Goal: Task Accomplishment & Management: Use online tool/utility

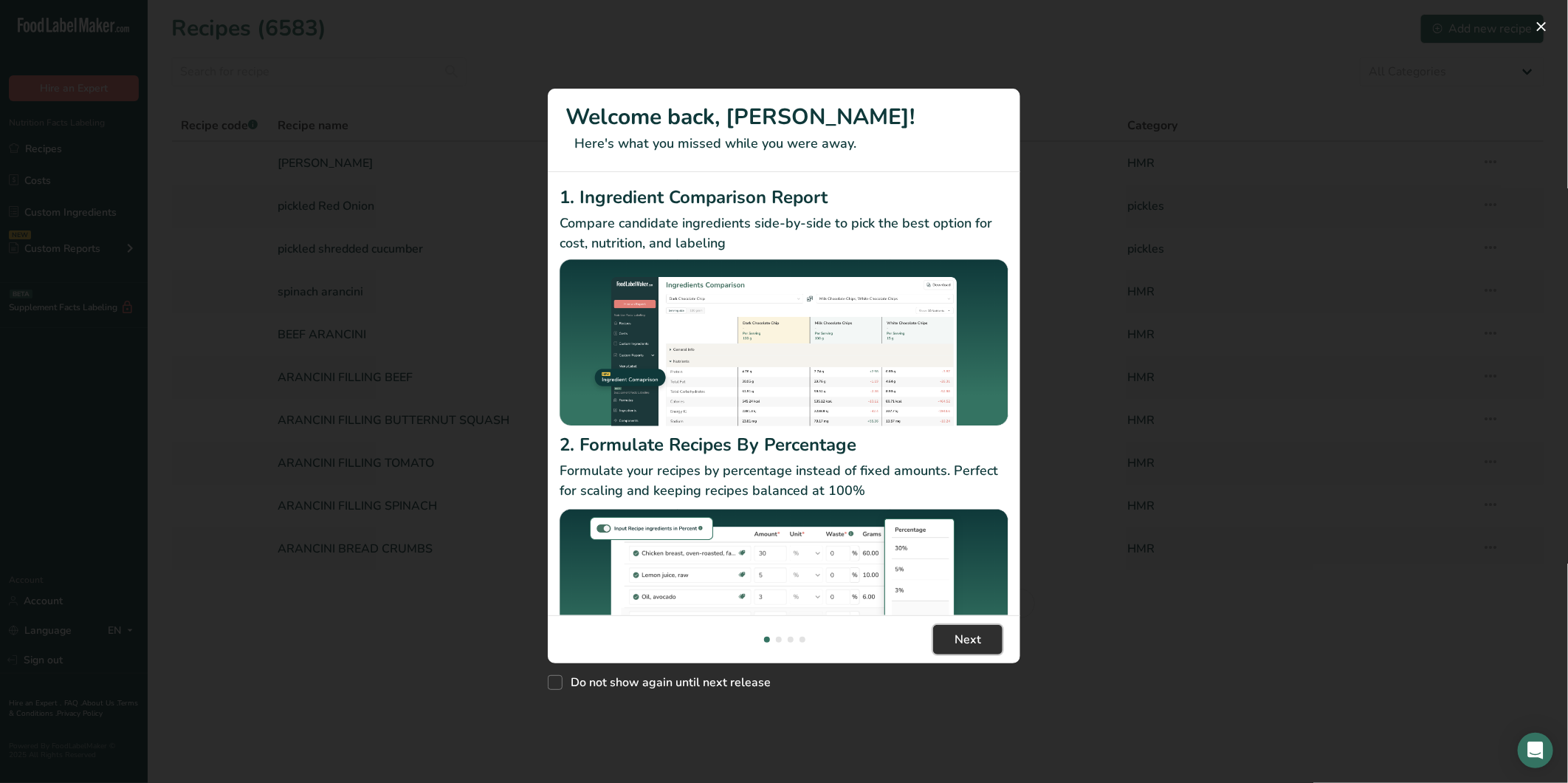
click at [982, 635] on button "Next" at bounding box center [968, 639] width 70 height 29
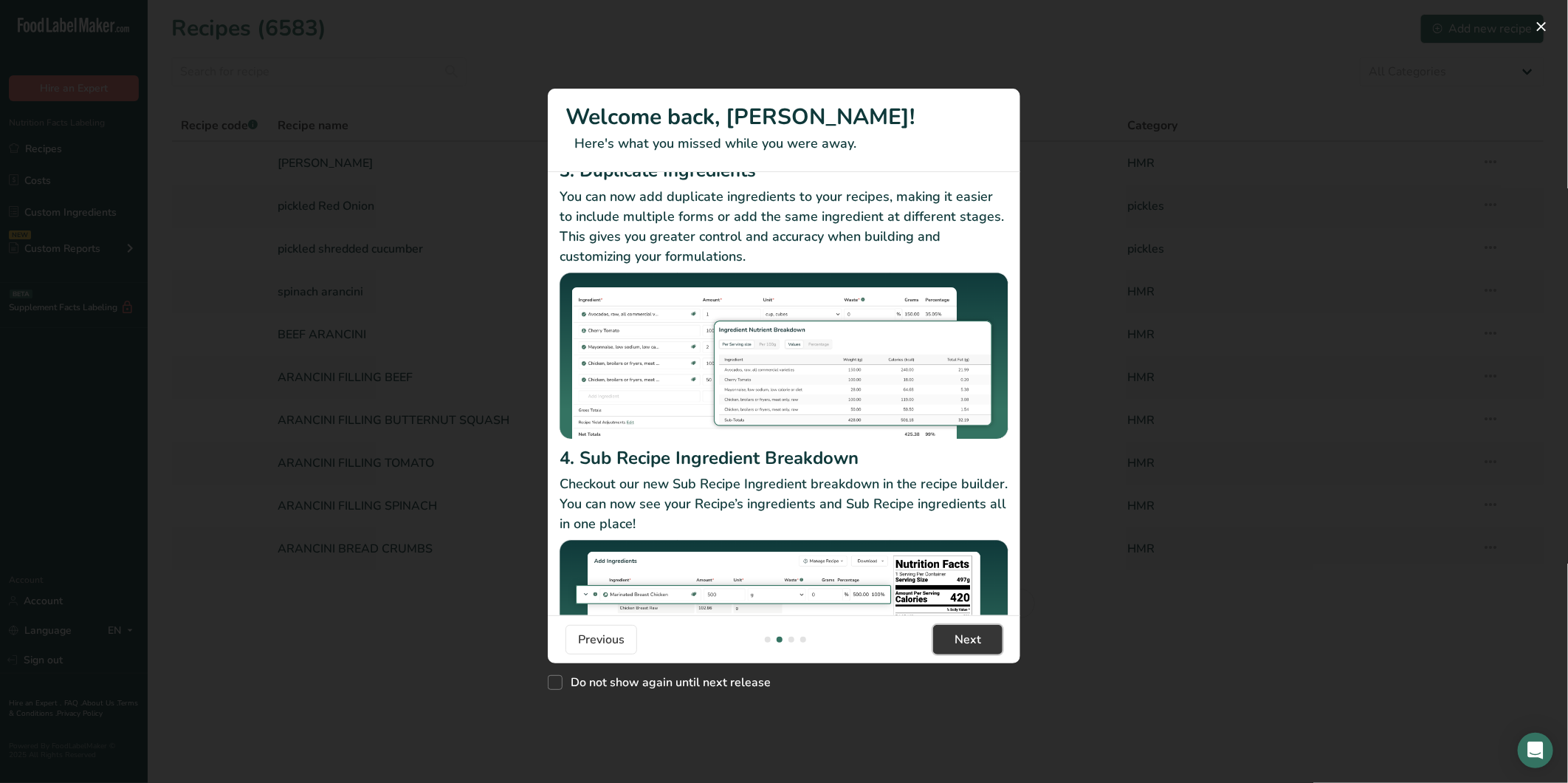
scroll to position [127, 0]
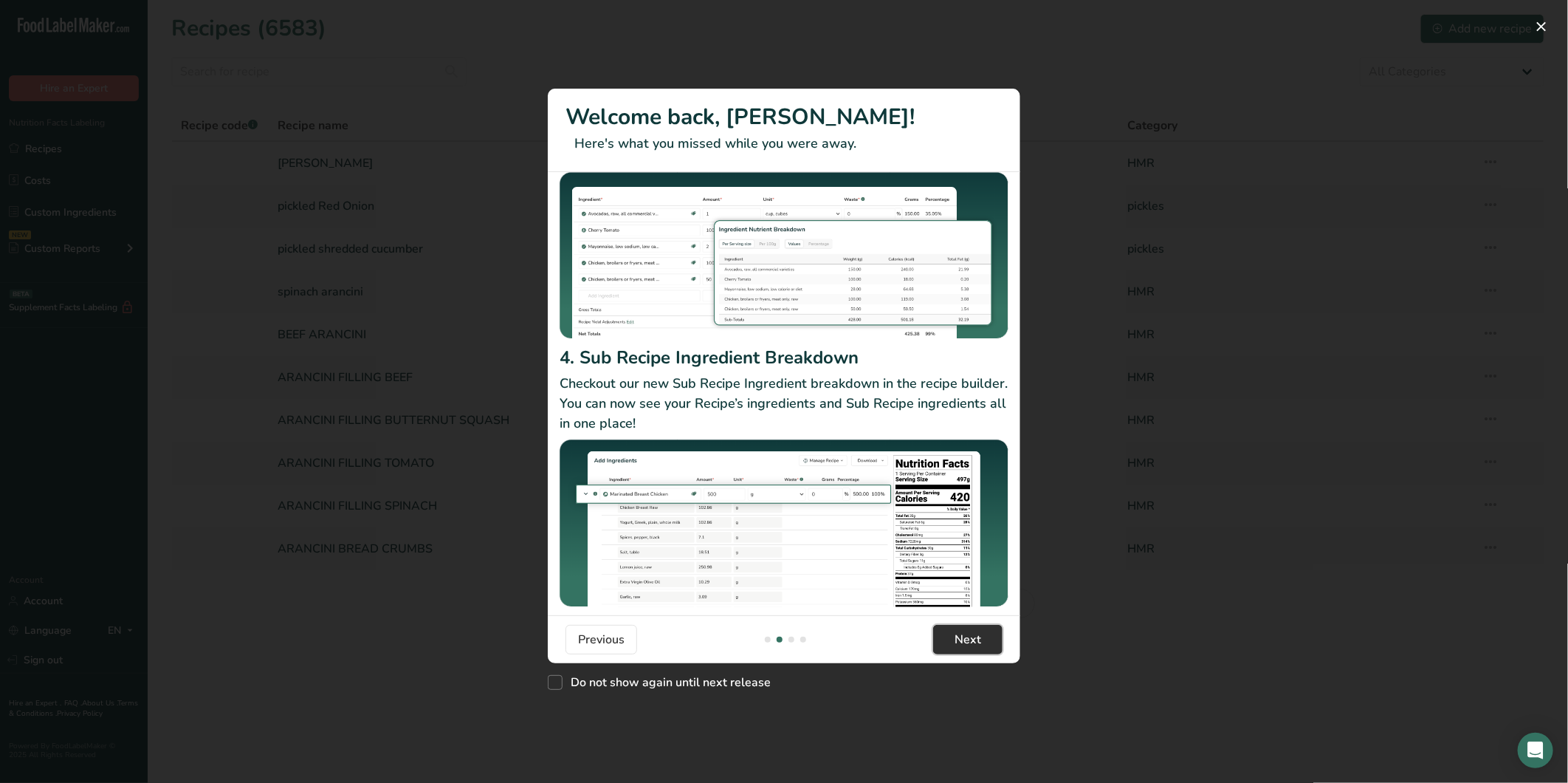
click at [974, 643] on span "Next" at bounding box center [968, 639] width 27 height 18
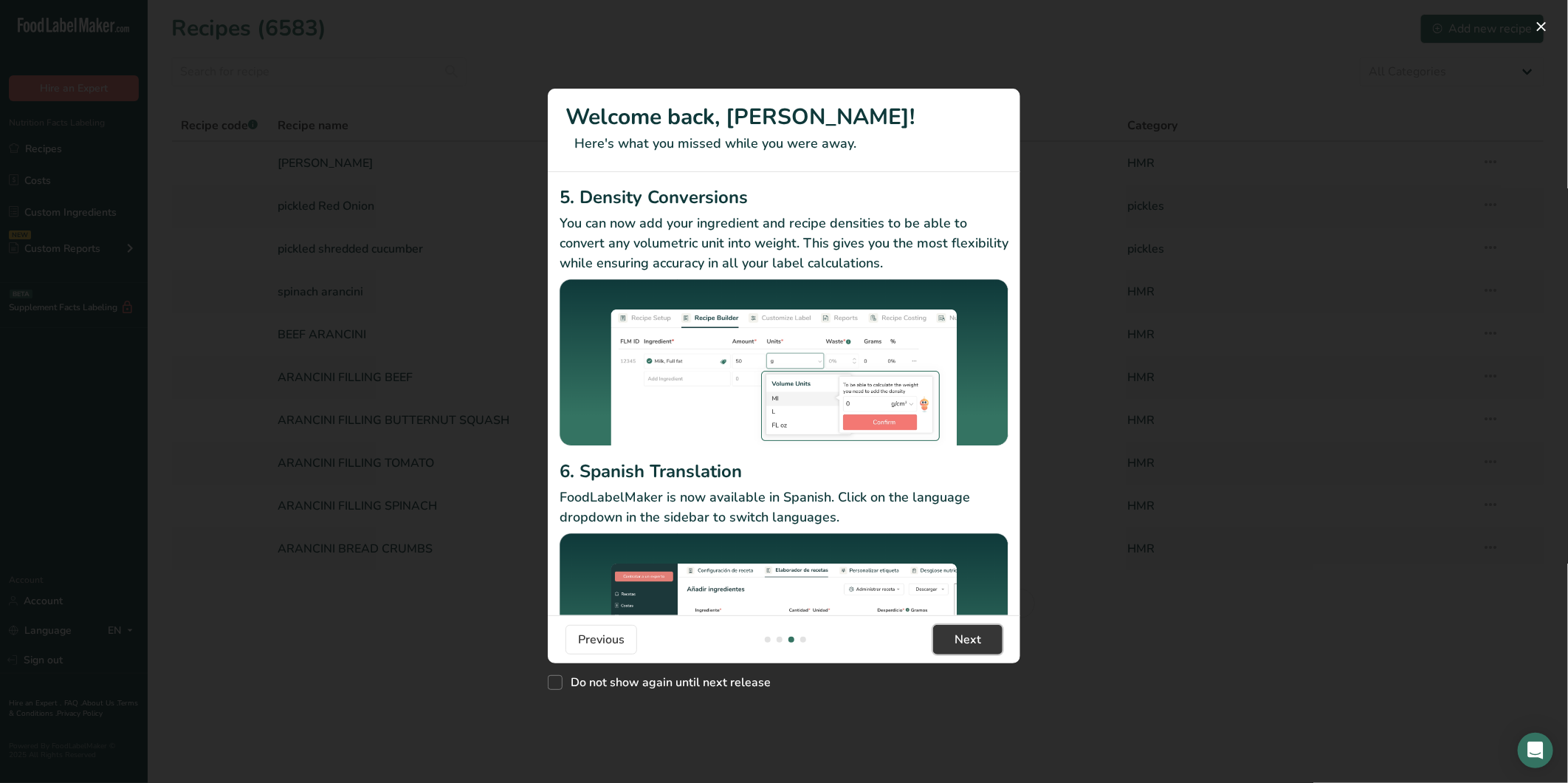
scroll to position [94, 0]
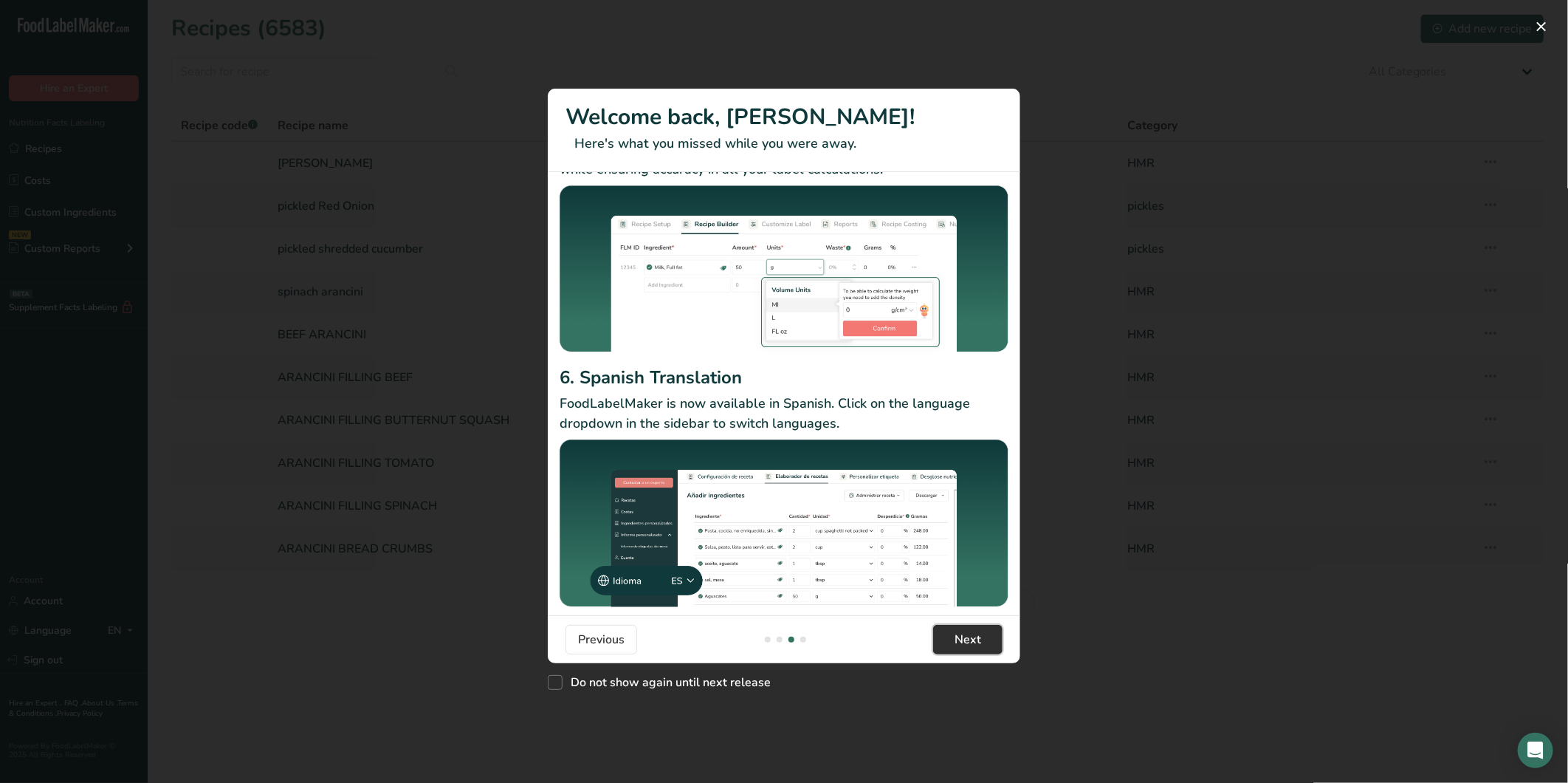
click at [970, 641] on span "Next" at bounding box center [968, 639] width 27 height 18
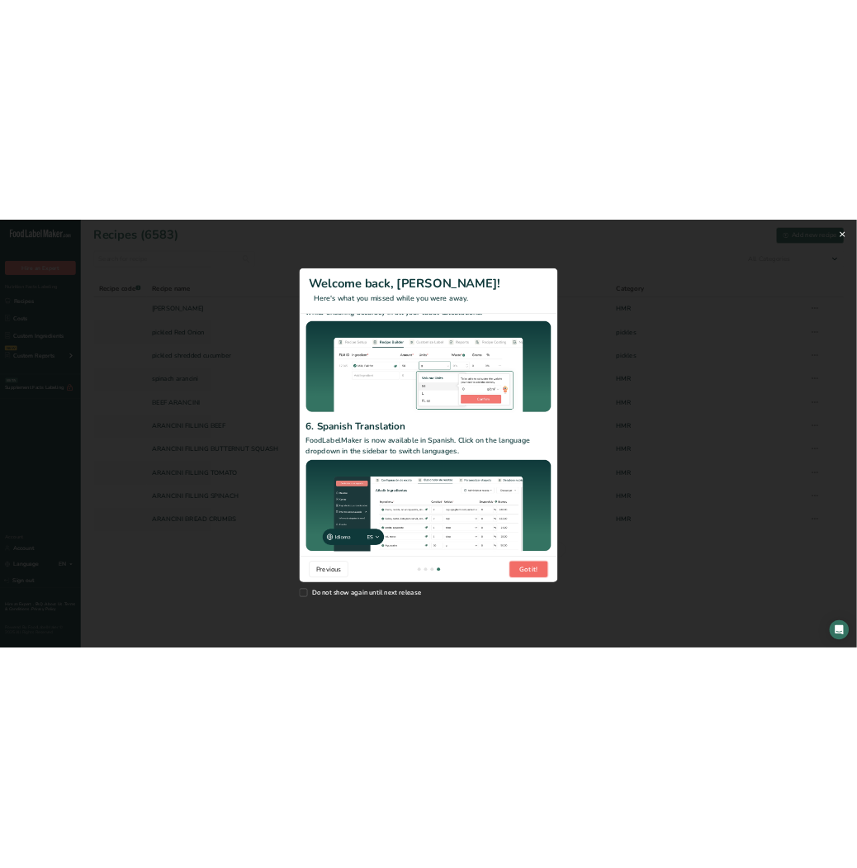
scroll to position [0, 1586]
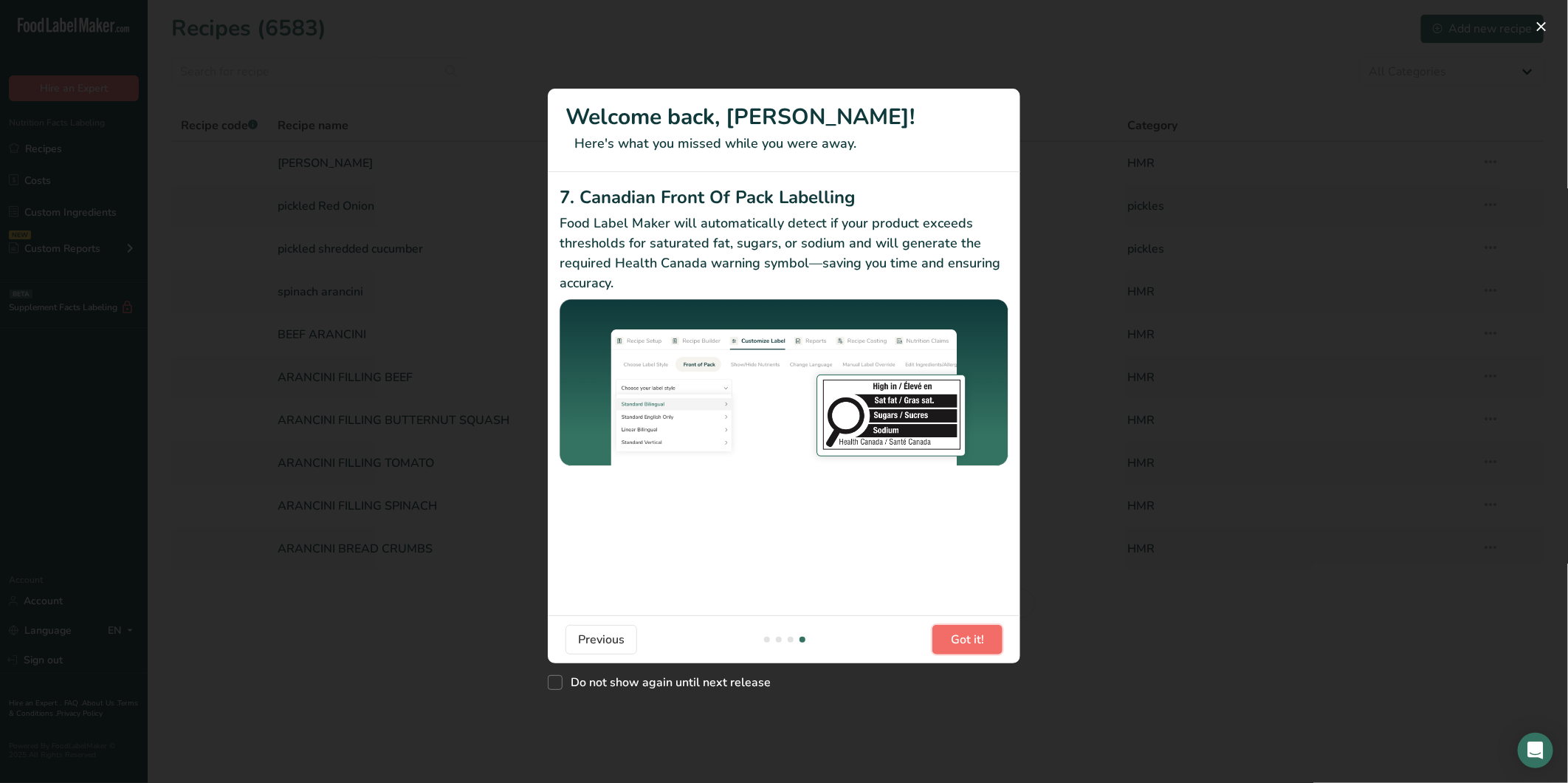
click at [995, 644] on button "Got it!" at bounding box center [967, 639] width 70 height 29
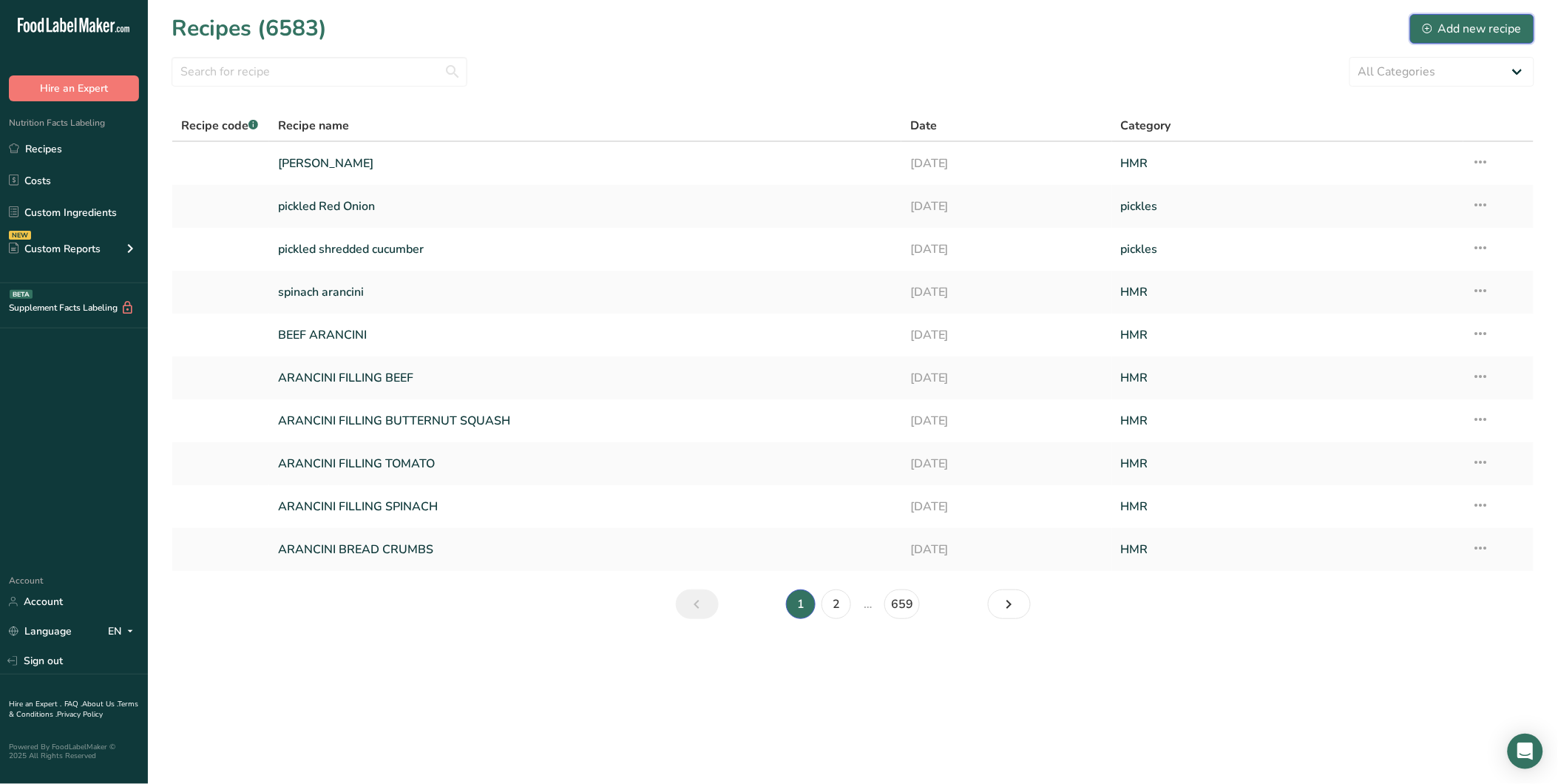
click at [1481, 24] on div "Add new recipe" at bounding box center [1472, 29] width 99 height 18
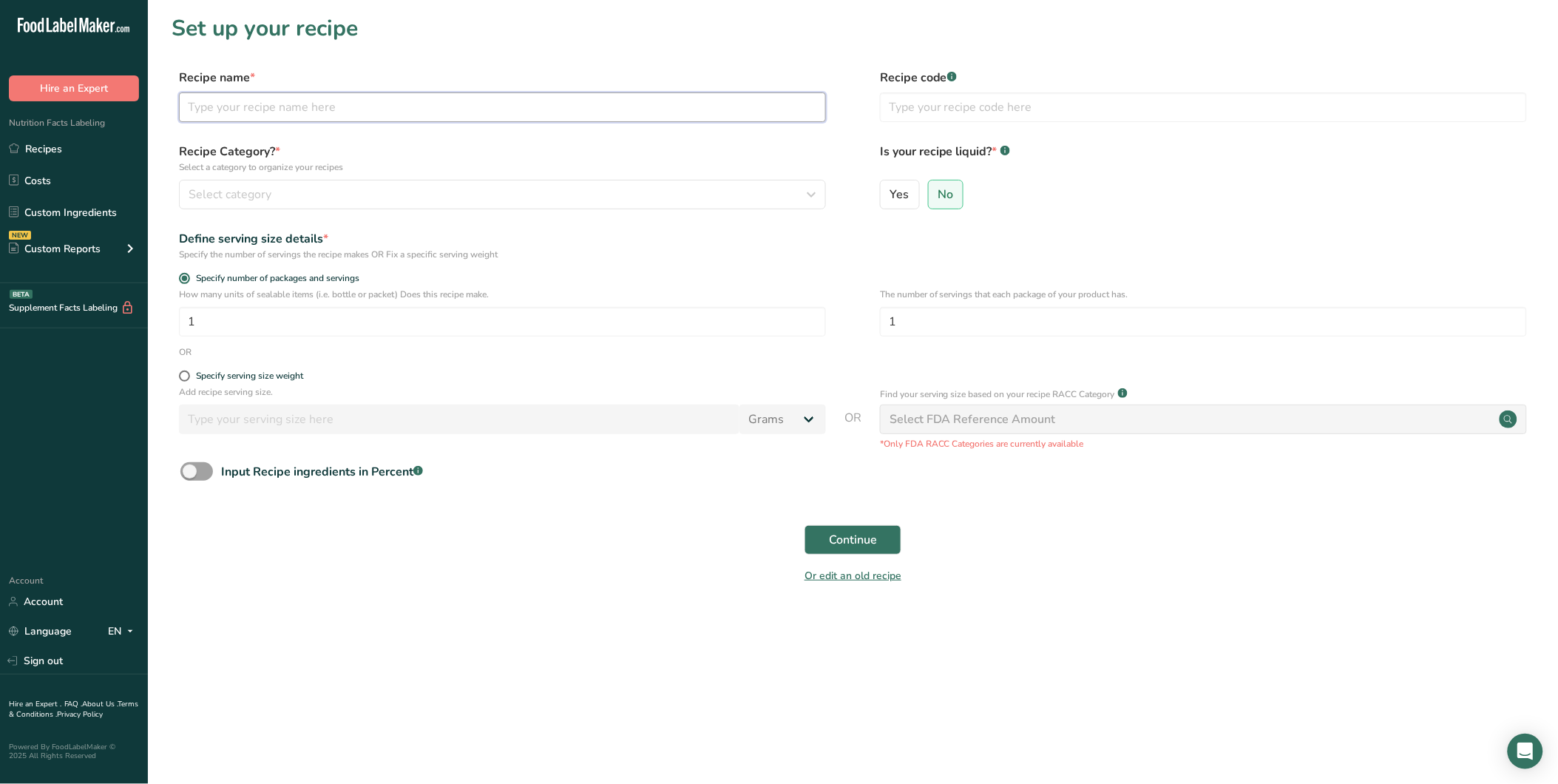
click at [372, 109] on input "text" at bounding box center [502, 107] width 647 height 30
type input "BUTTERNUT SQUASH ARANCINI"
click at [336, 200] on div "Select category" at bounding box center [498, 194] width 619 height 18
click at [442, 192] on div "Select category" at bounding box center [498, 194] width 619 height 18
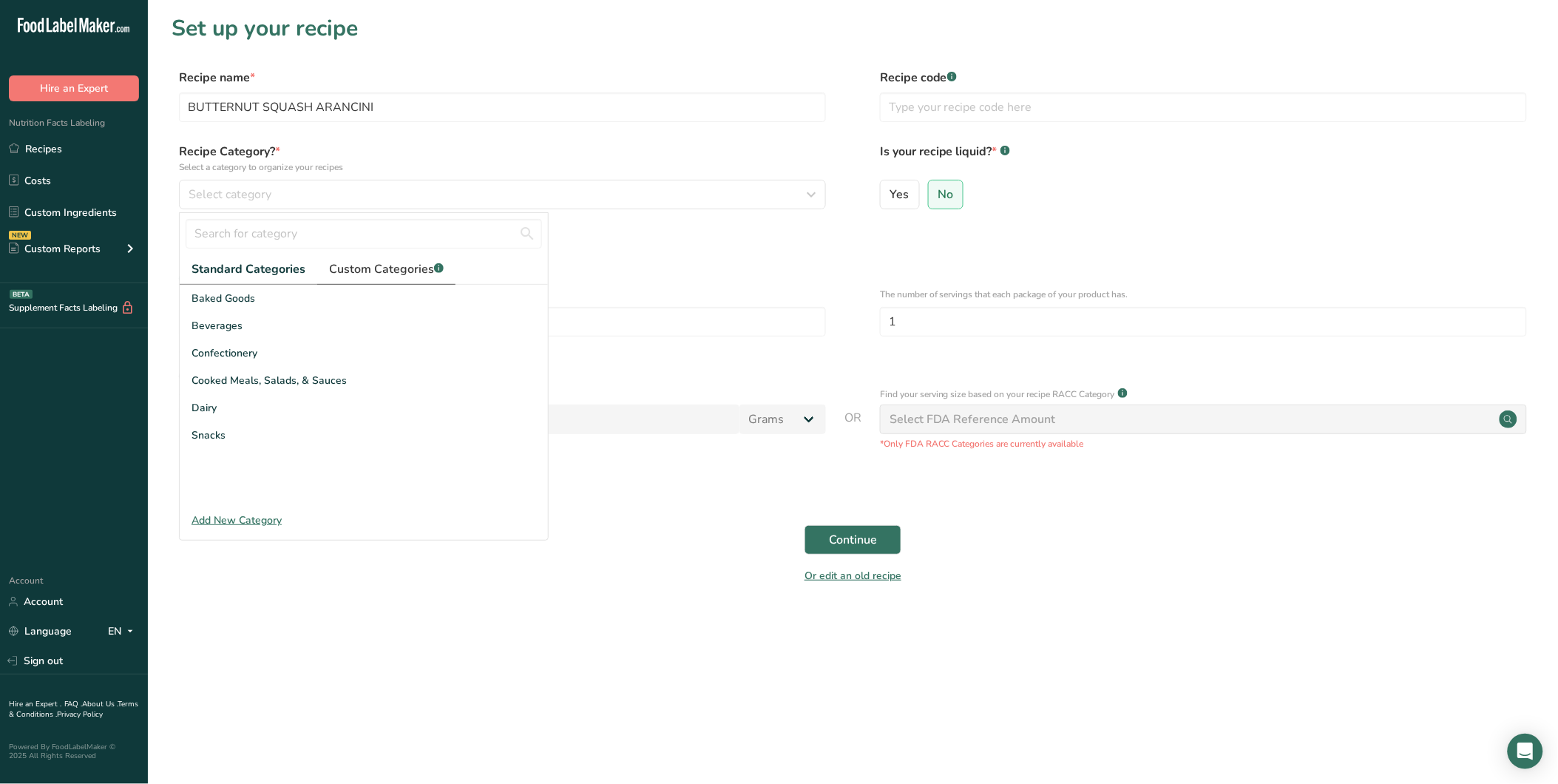
click at [401, 268] on span "Custom Categories .a-a{fill:#347362;}.b-a{fill:#fff;}" at bounding box center [387, 269] width 115 height 18
click at [219, 380] on div "HMR" at bounding box center [364, 380] width 368 height 28
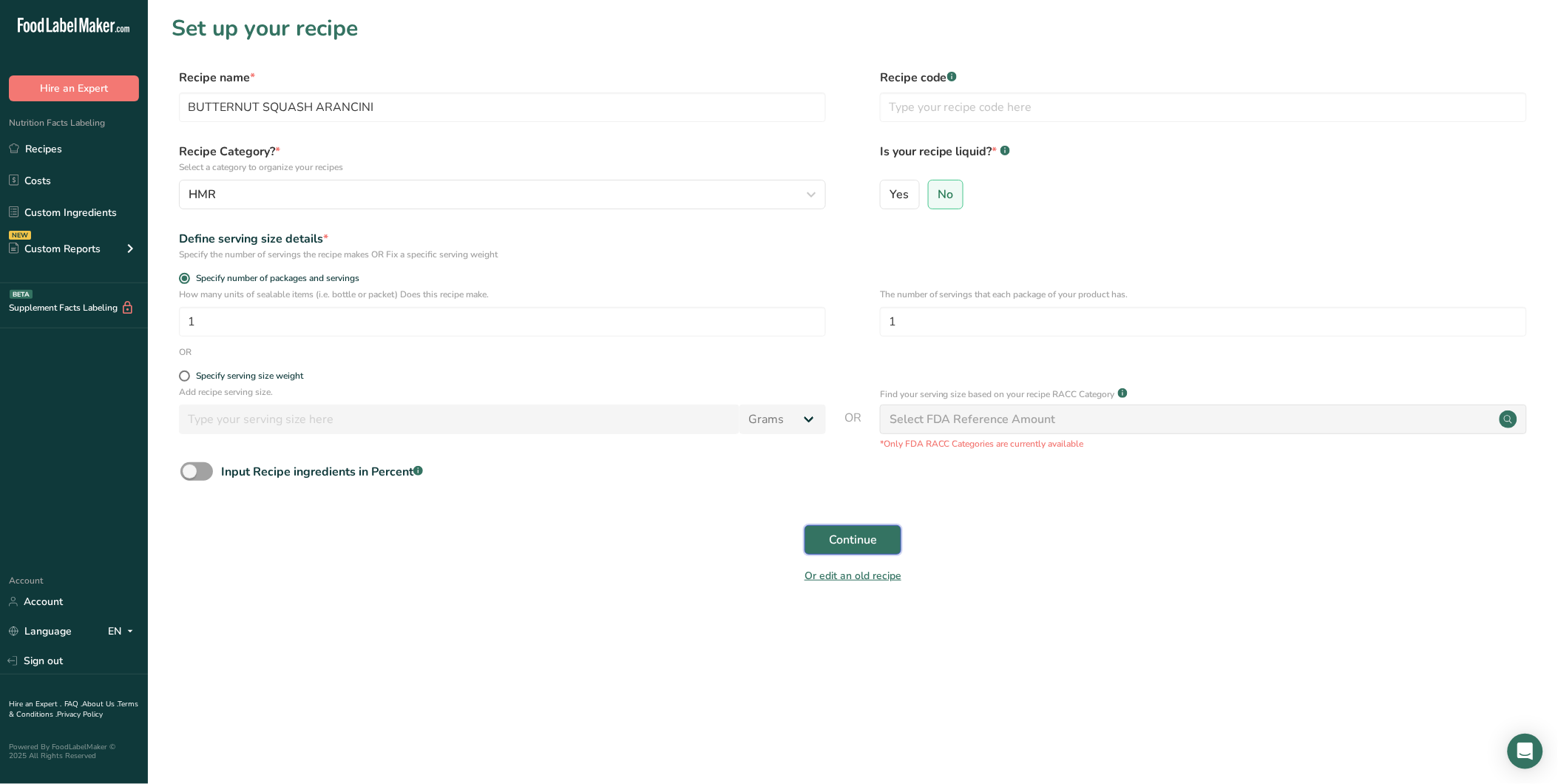
click at [866, 542] on span "Continue" at bounding box center [853, 540] width 48 height 18
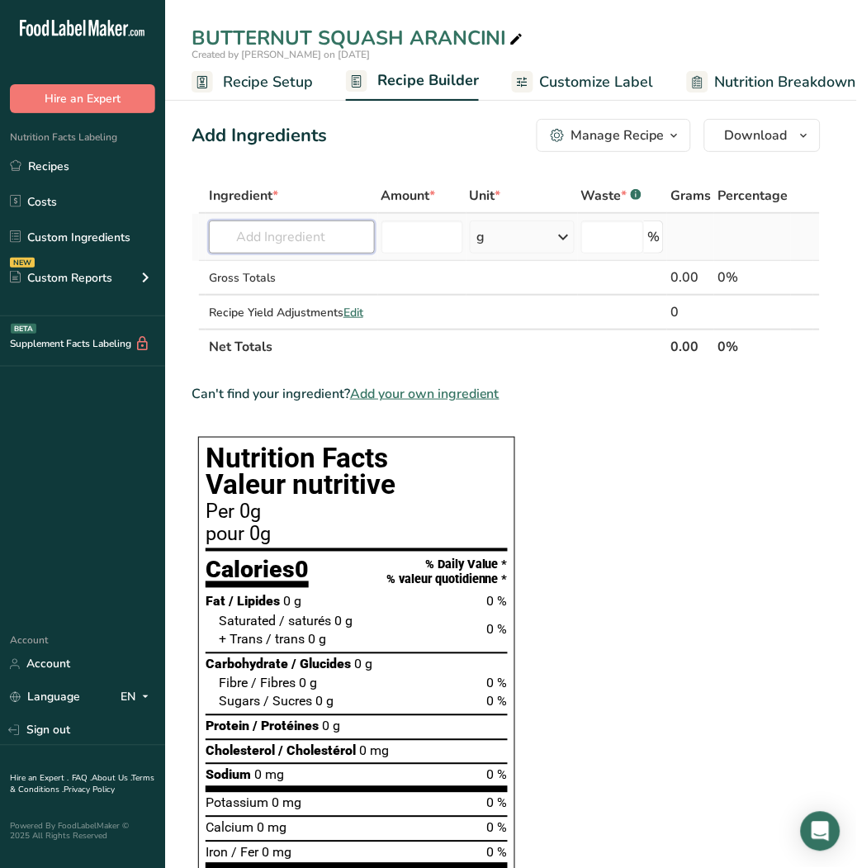
click at [292, 236] on input "text" at bounding box center [292, 237] width 166 height 33
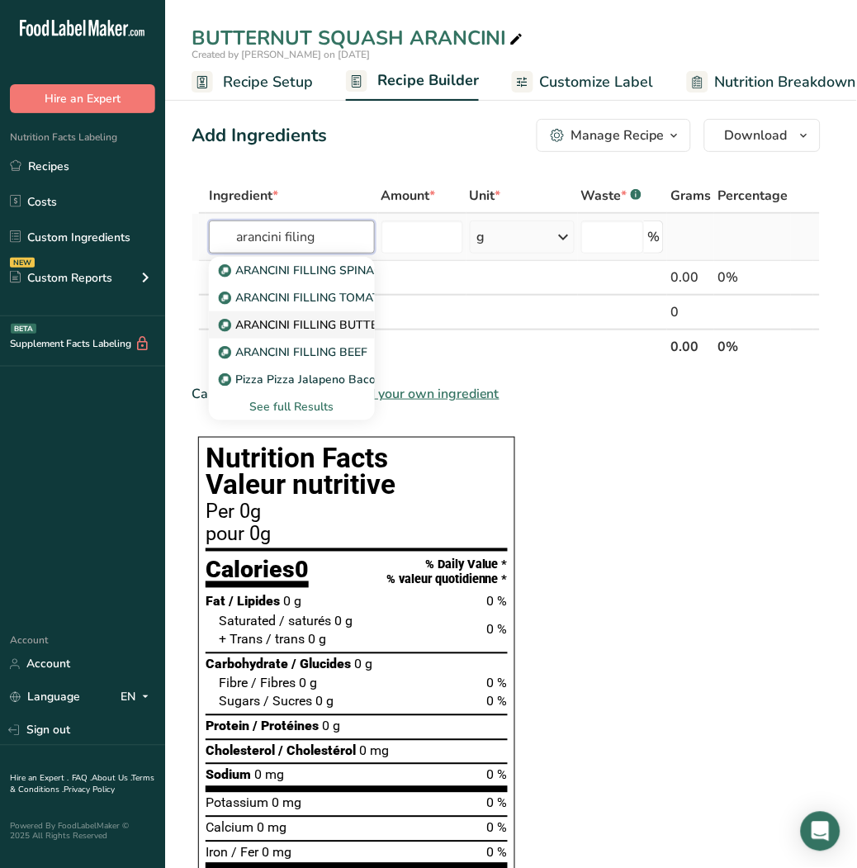
type input "arancini filing"
click at [315, 324] on p "ARANCINI FILLING BUTTERNUT SQUASH" at bounding box center [342, 324] width 240 height 17
type input "ARANCINI FILLING BUTTERNUT SQUASH"
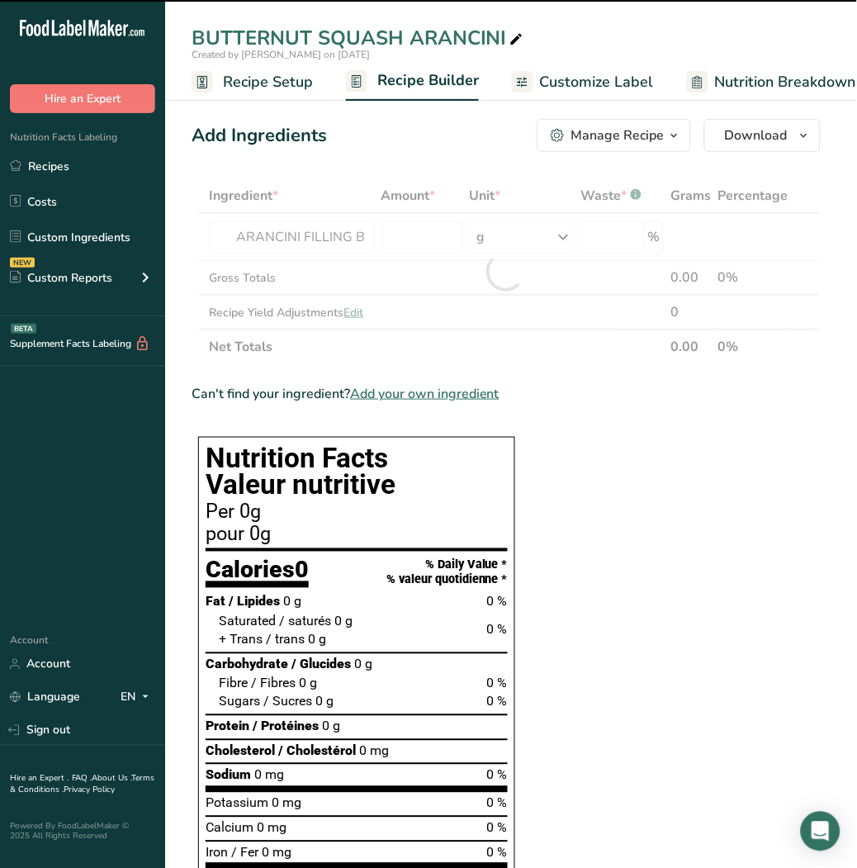
type input "0"
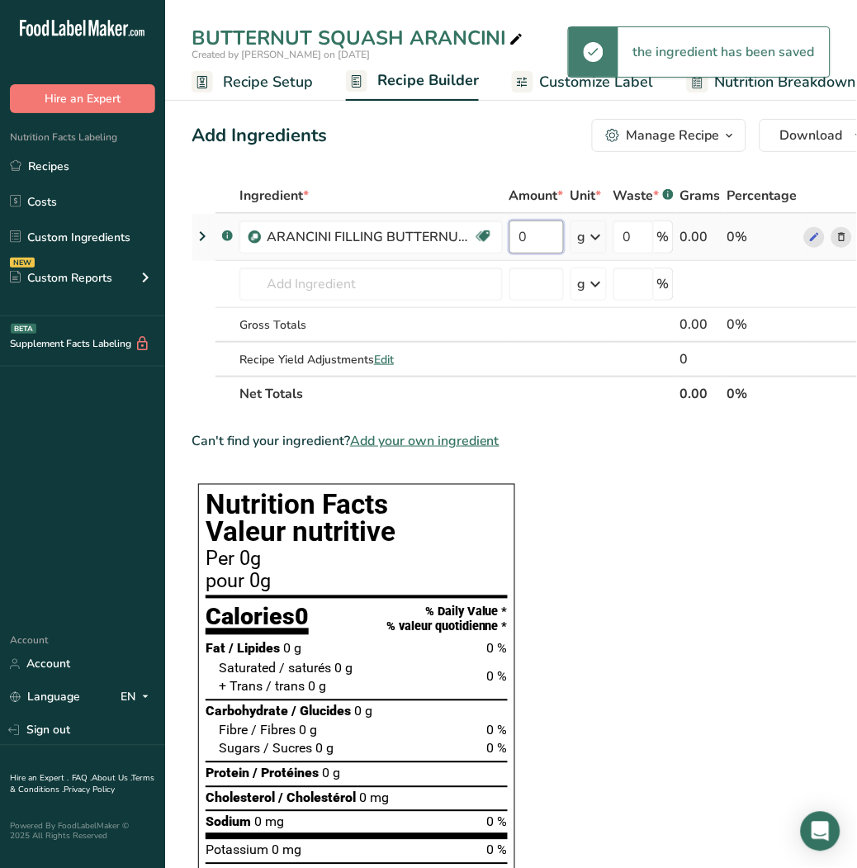
click at [534, 238] on input "0" at bounding box center [537, 237] width 55 height 33
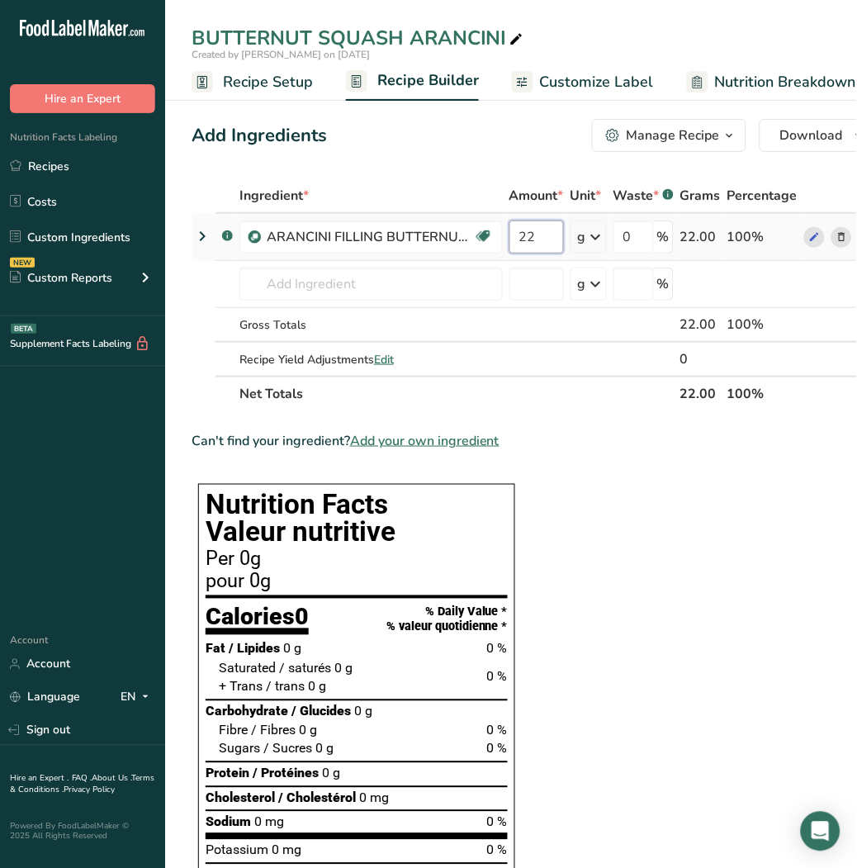
type input "22"
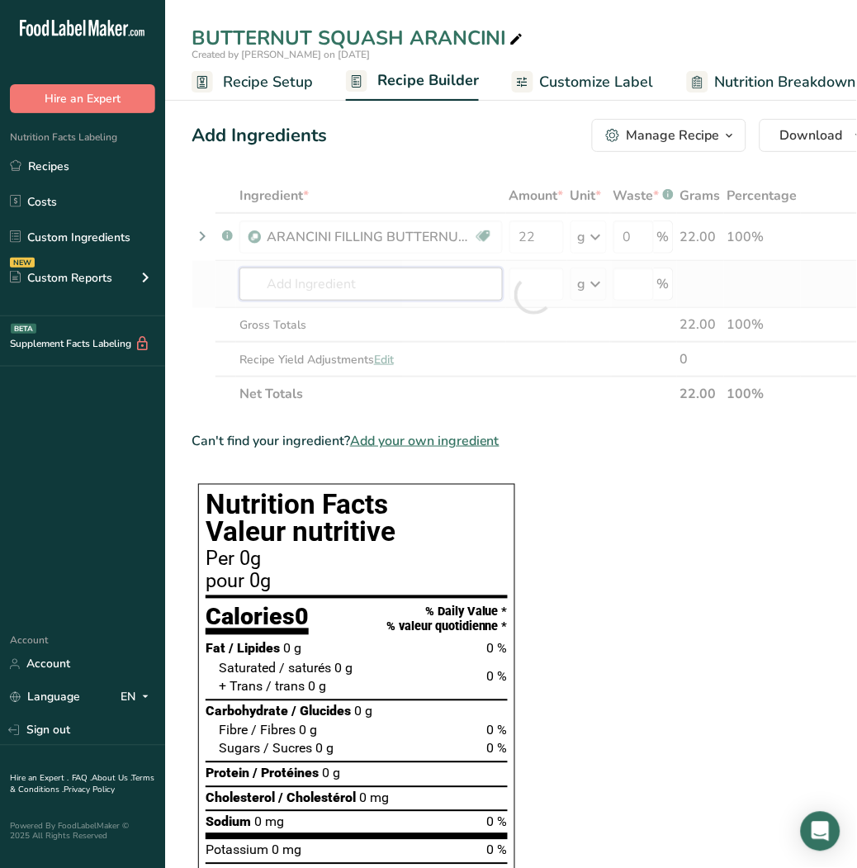
click at [469, 279] on div "Ingredient * Amount * Unit * Waste * .a-a{fill:#347362;}.b-a{fill:#fff;} Grams …" at bounding box center [534, 294] width 685 height 233
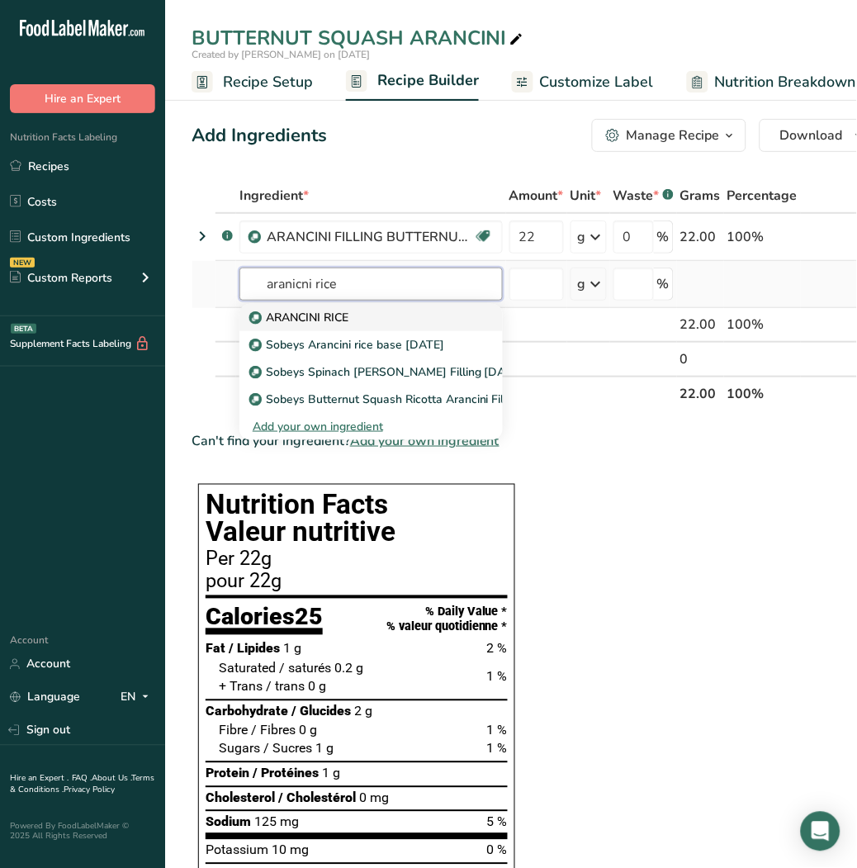
type input "aranicni rice"
click at [374, 324] on div "ARANCINI RICE" at bounding box center [358, 317] width 211 height 17
type input "ARANCINI RICE"
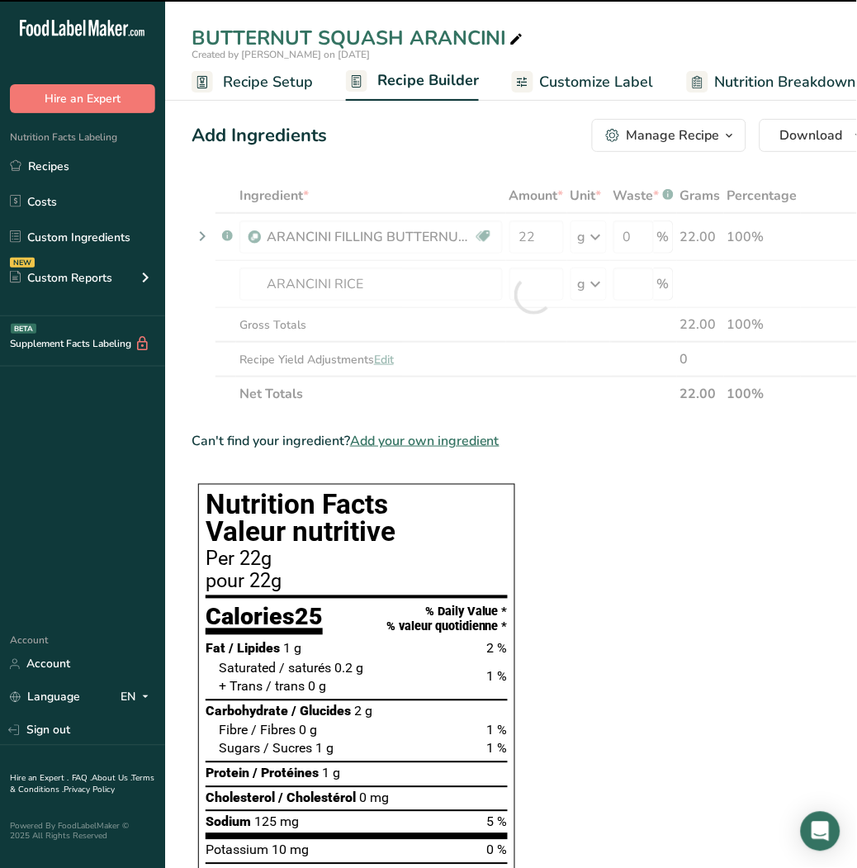
type input "0"
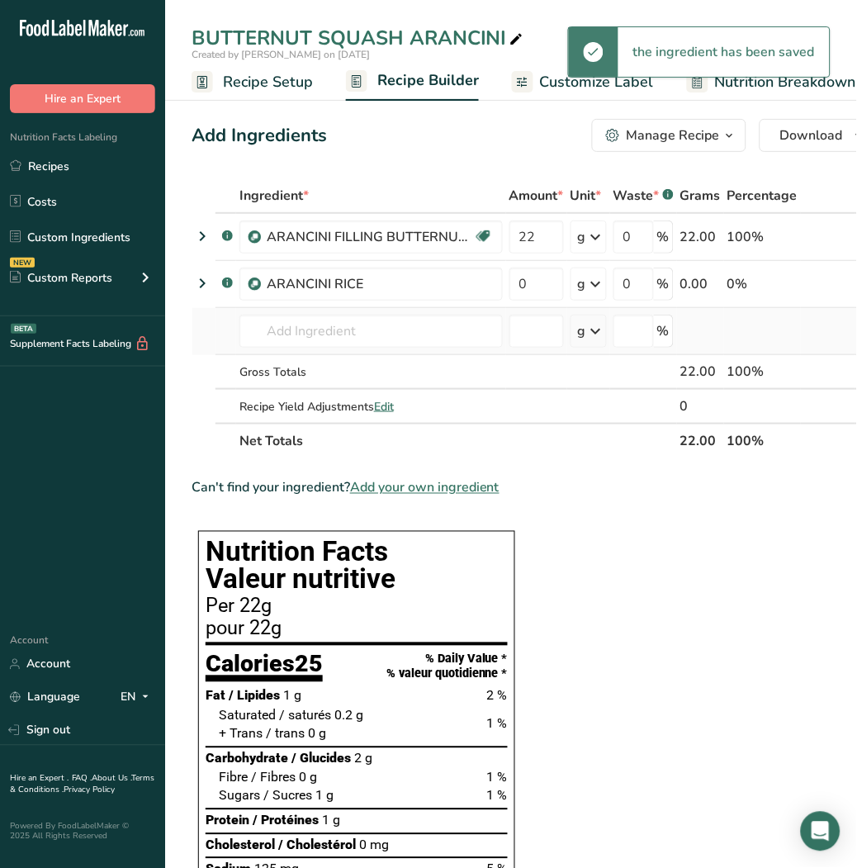
click at [294, 349] on td "ARANCINI RICE Sobeys Arancini rice base [DATE] Sobeys Spinach Ricotta Arancini …" at bounding box center [371, 331] width 270 height 47
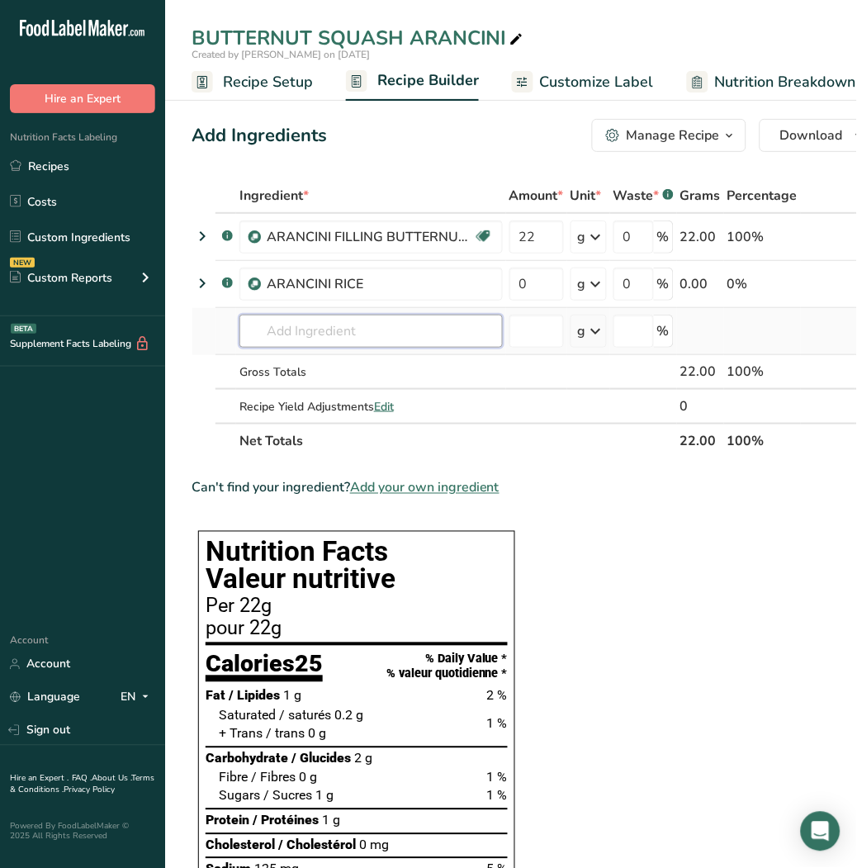
click at [292, 333] on input "text" at bounding box center [371, 331] width 263 height 33
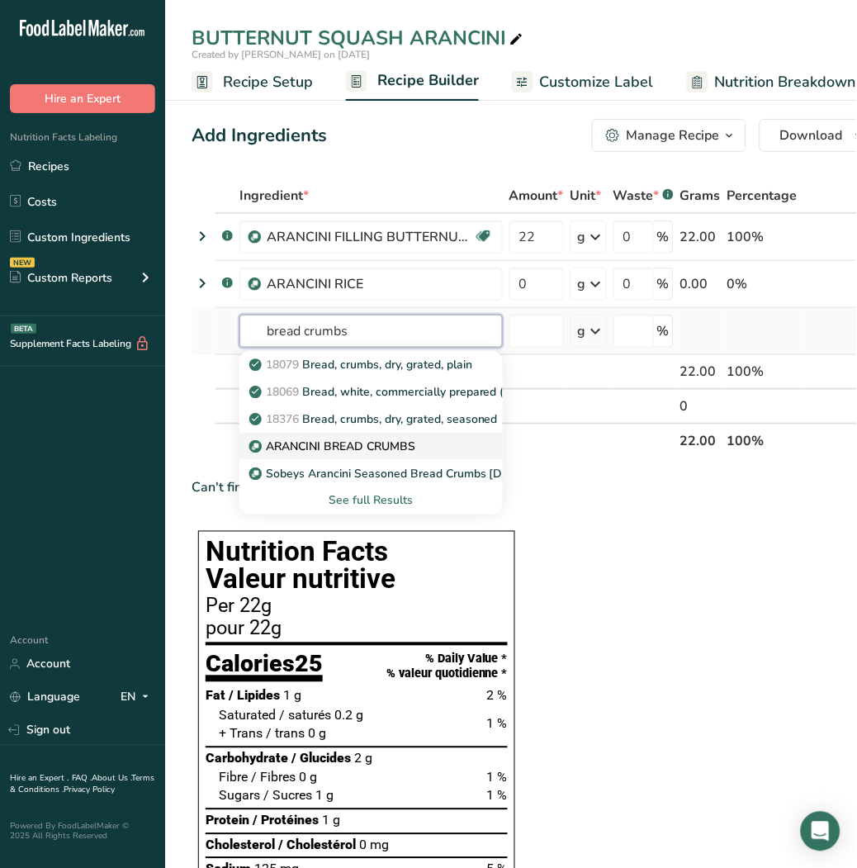
type input "bread crumbs"
click at [349, 435] on link "ARANCINI BREAD CRUMBS" at bounding box center [371, 446] width 263 height 27
type input "ARANCINI BREAD CRUMBS"
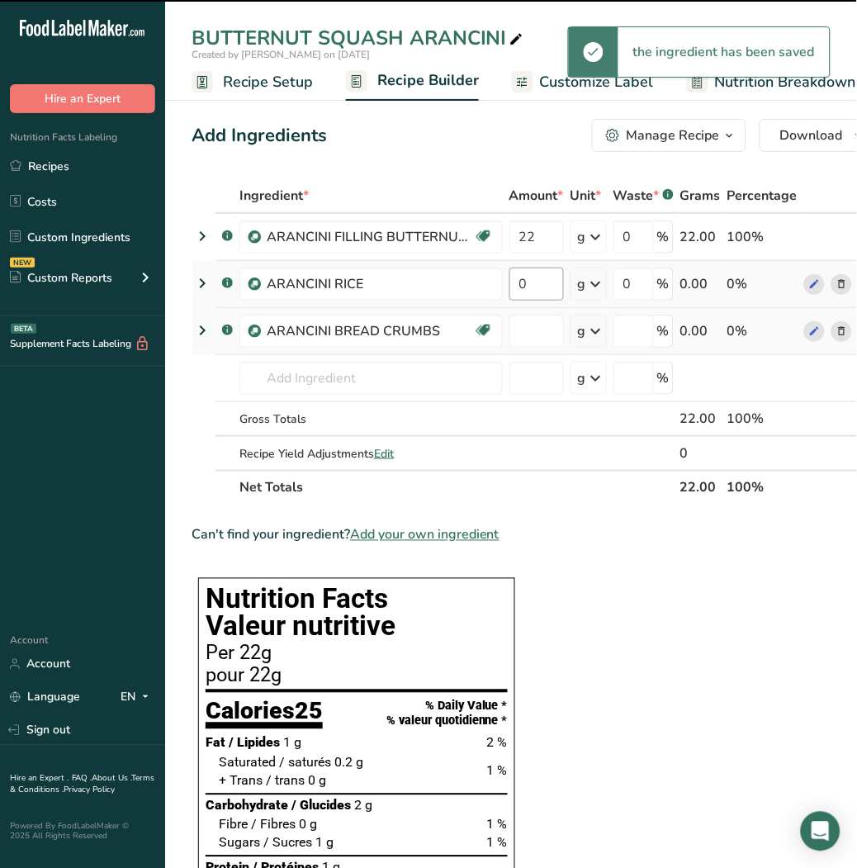
type input "0"
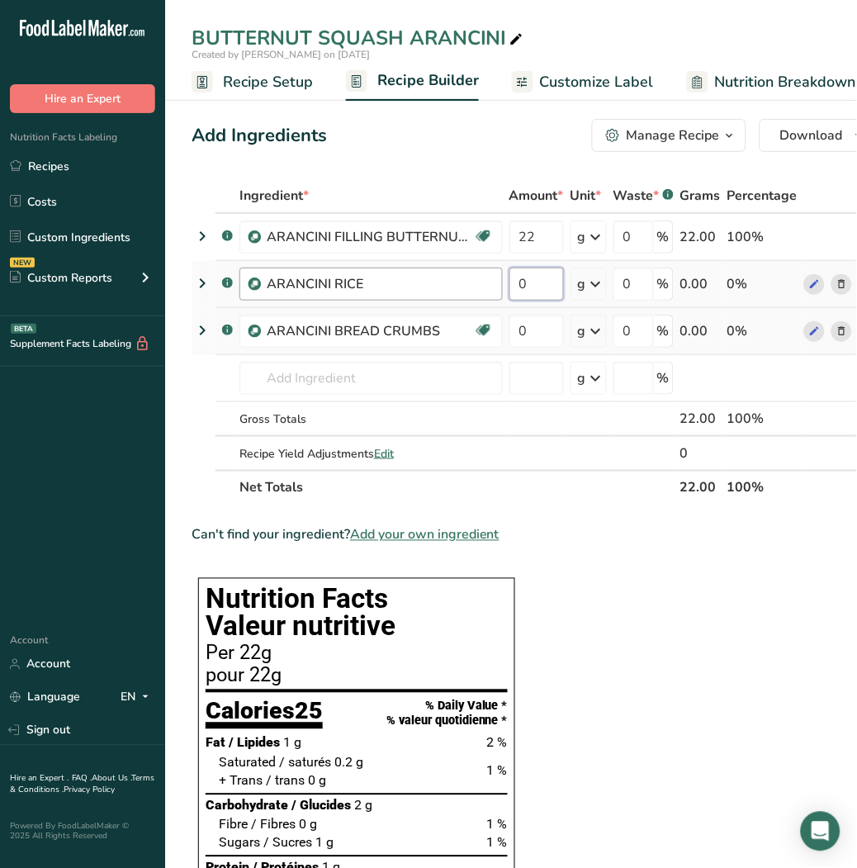
type input "142"
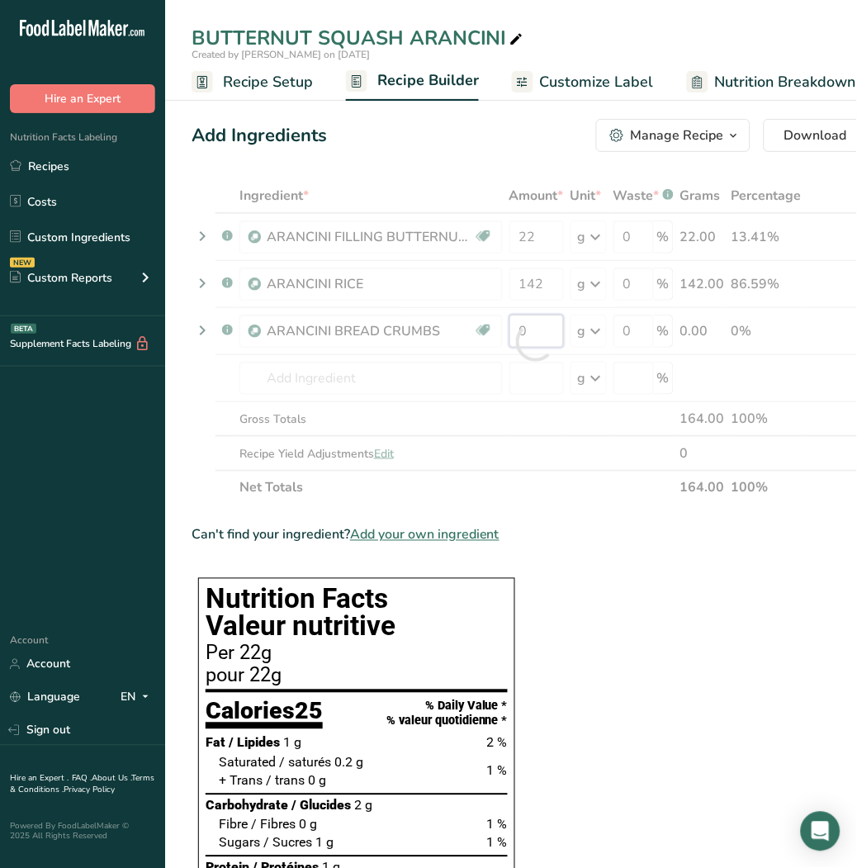
drag, startPoint x: 535, startPoint y: 327, endPoint x: 506, endPoint y: 322, distance: 29.3
click at [506, 322] on div "Ingredient * Amount * Unit * Waste * .a-a{fill:#347362;}.b-a{fill:#fff;} Grams …" at bounding box center [536, 341] width 689 height 327
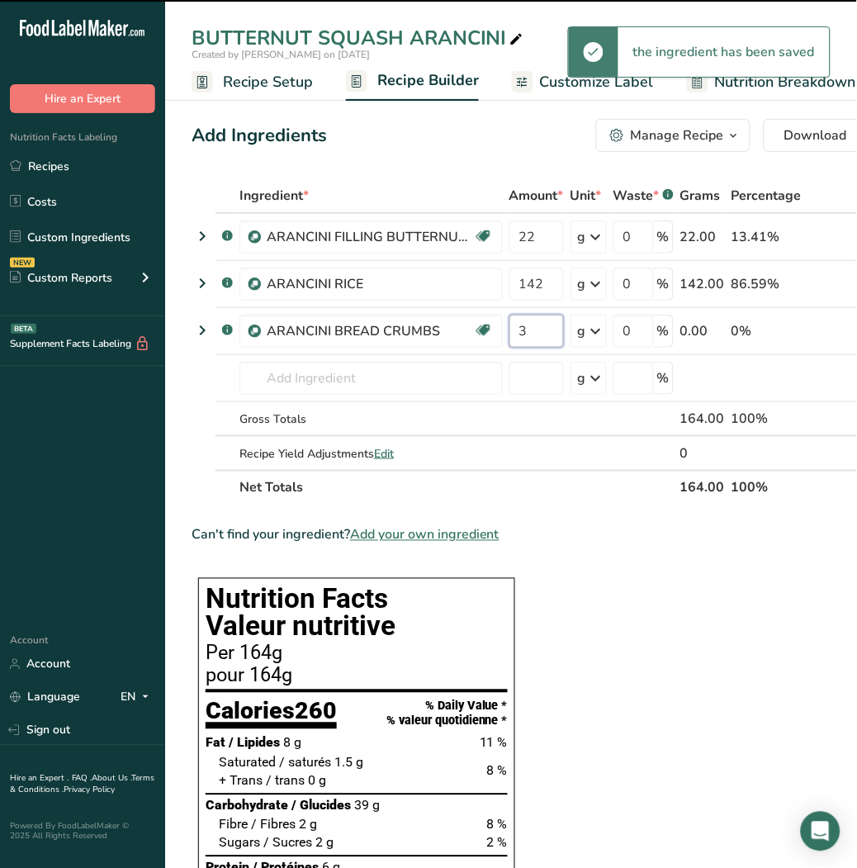
type input "0"
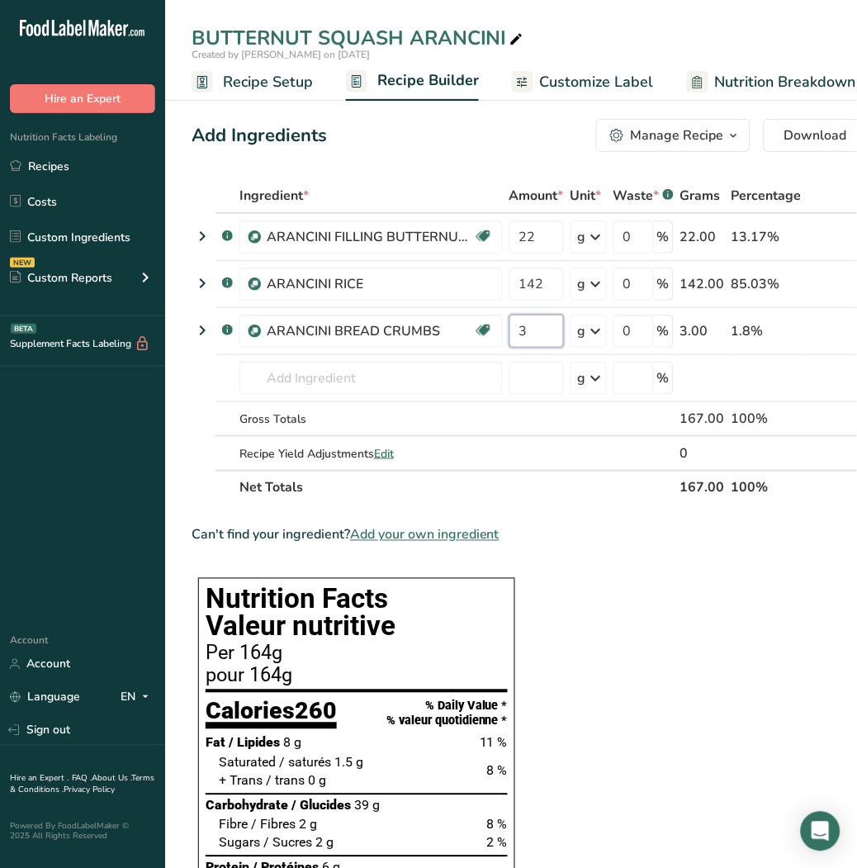
type input "3"
click at [534, 366] on div "Ingredient * Amount * Unit * Waste * .a-a{fill:#347362;}.b-a{fill:#fff;} Grams …" at bounding box center [536, 341] width 689 height 327
click at [576, 74] on span "Customize Label" at bounding box center [597, 82] width 114 height 22
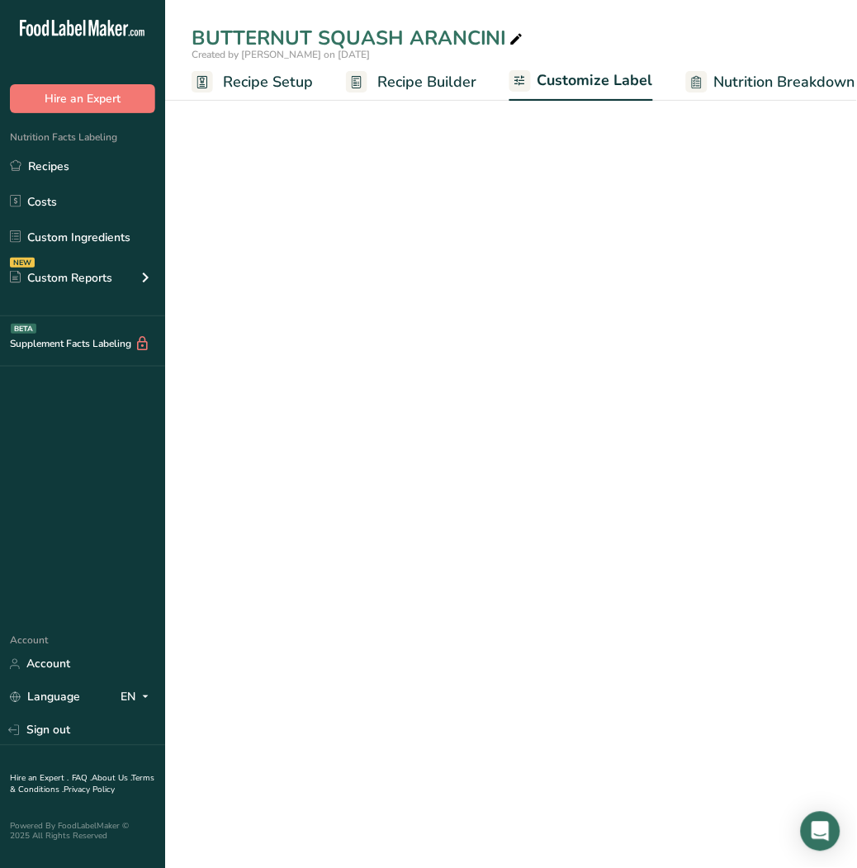
scroll to position [0, 235]
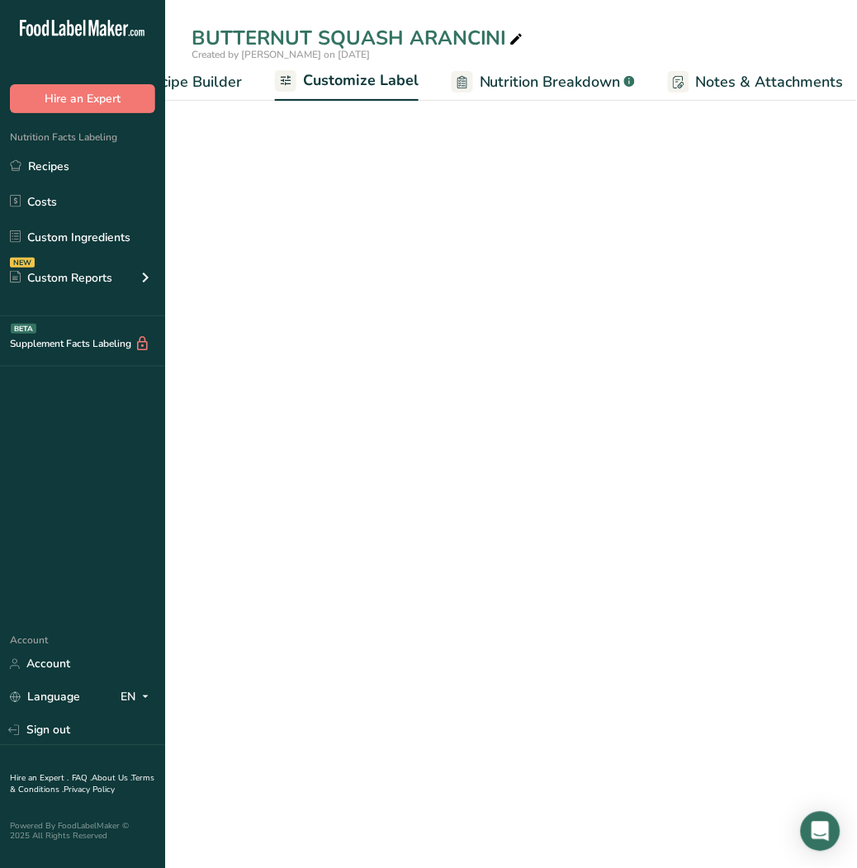
click at [276, 74] on ul "Recipe Setup Recipe Builder Customize Label Nutrition Breakdown .a-a{fill:#3473…" at bounding box center [487, 81] width 1112 height 39
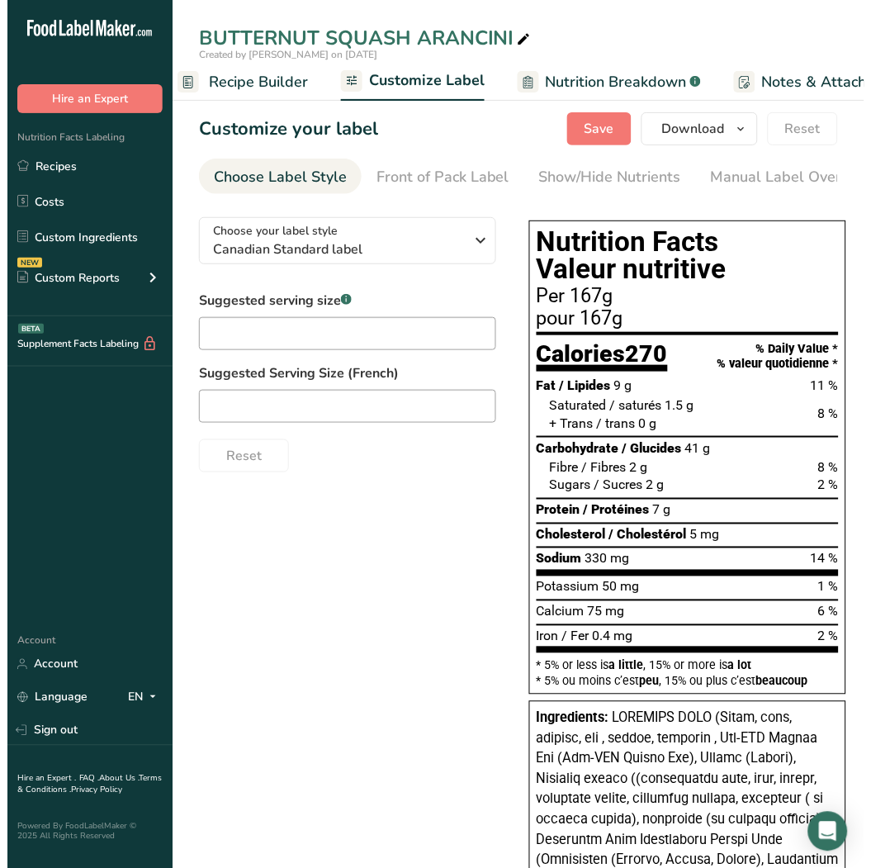
scroll to position [0, 0]
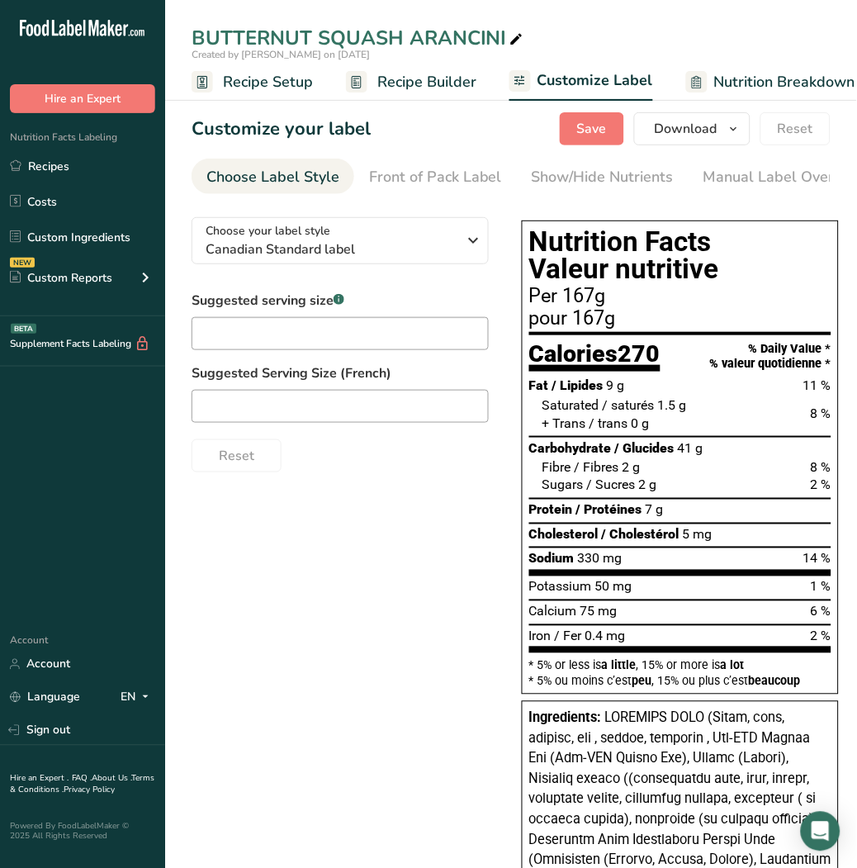
click at [235, 75] on span "Recipe Setup" at bounding box center [268, 82] width 90 height 22
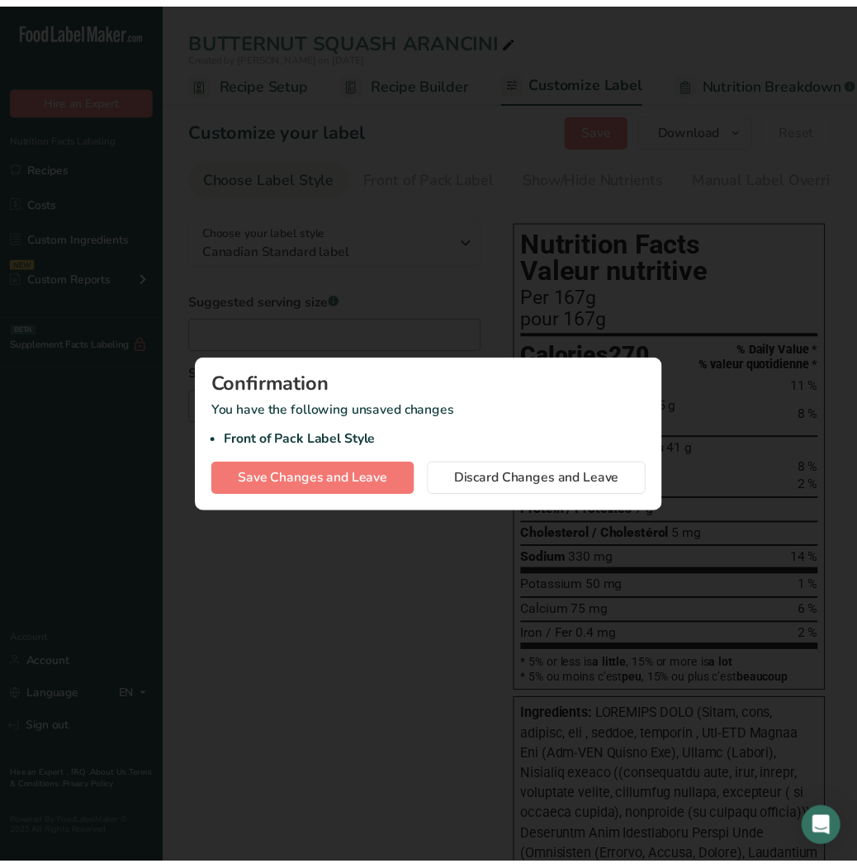
scroll to position [0, 5]
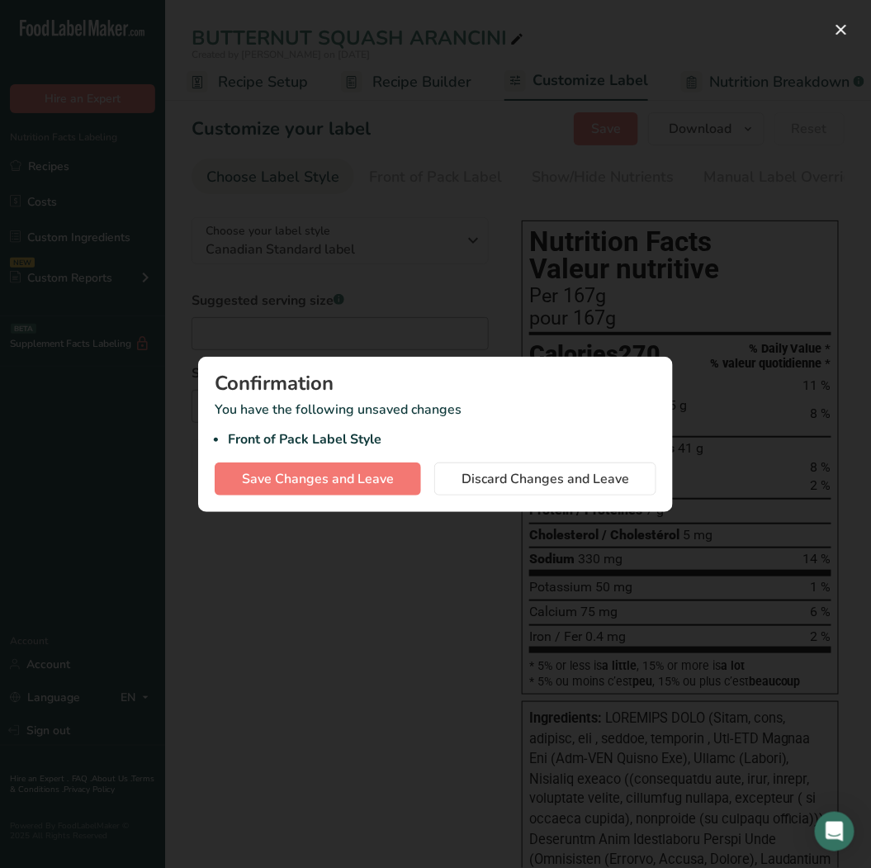
click at [376, 630] on div at bounding box center [435, 434] width 871 height 868
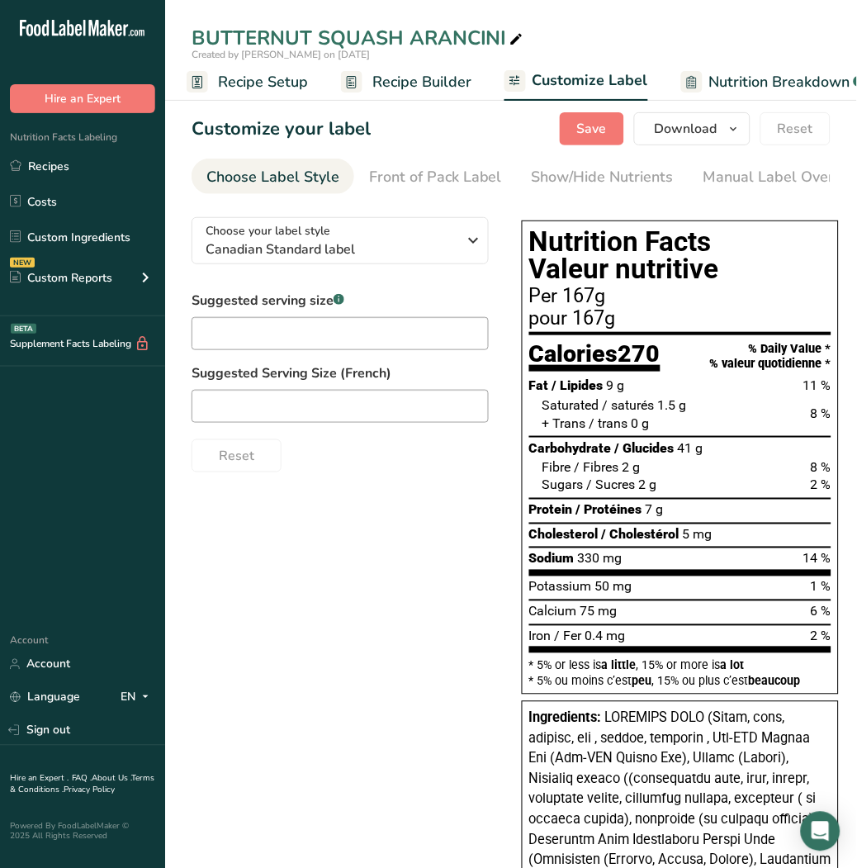
click at [278, 78] on span "Recipe Setup" at bounding box center [263, 82] width 90 height 22
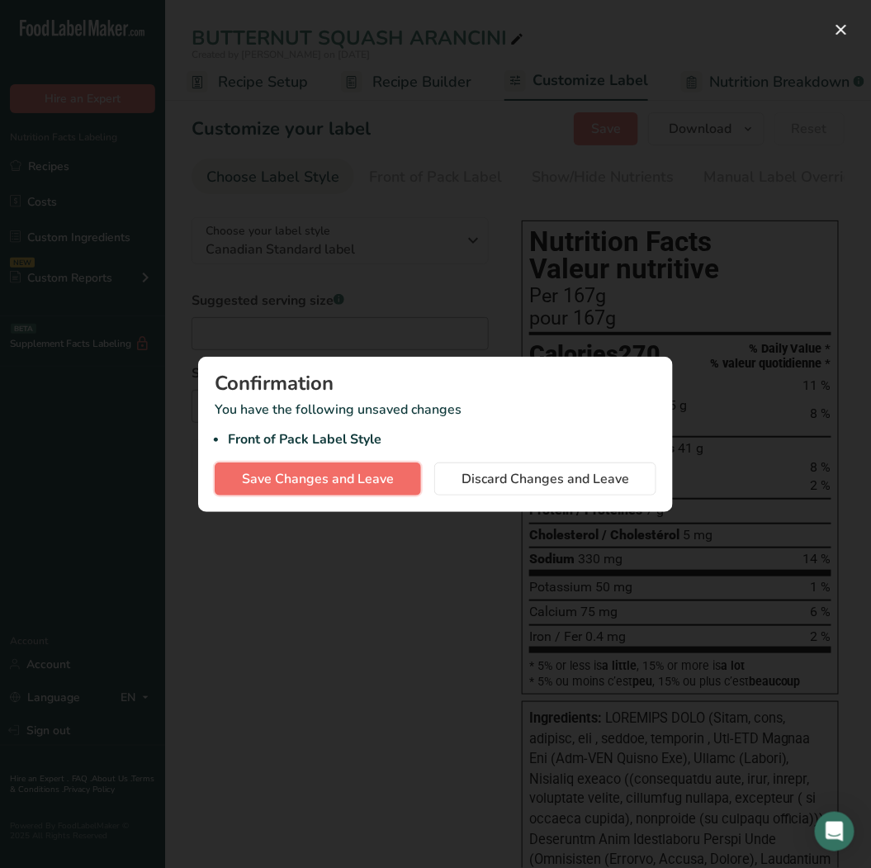
click at [325, 489] on button "Save Changes and Leave" at bounding box center [318, 479] width 206 height 33
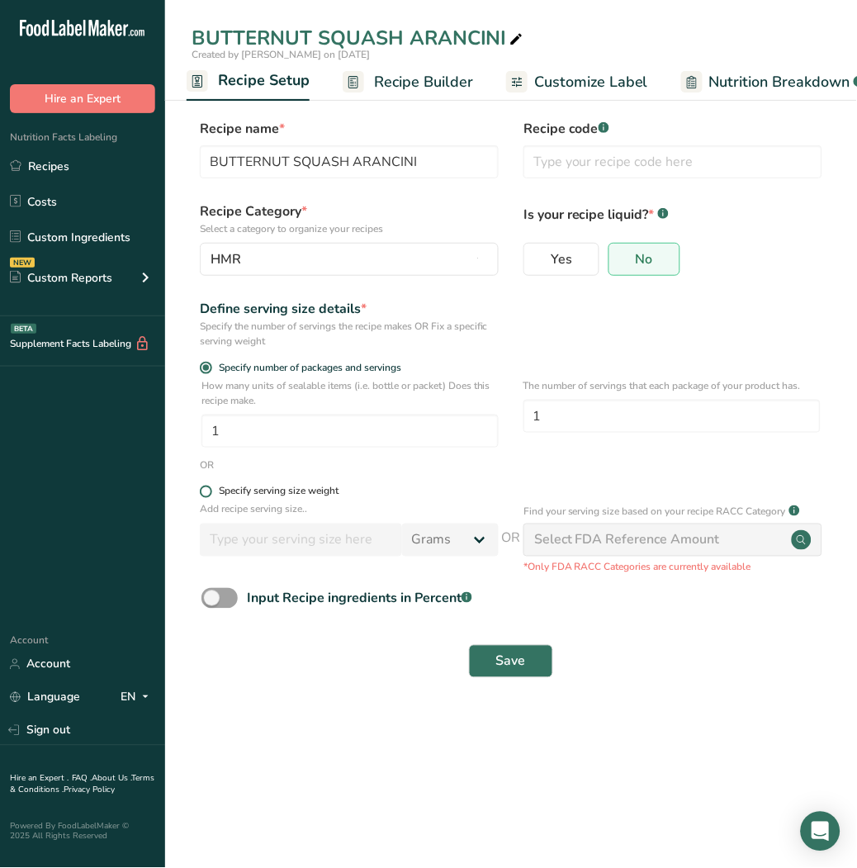
click at [204, 494] on span at bounding box center [206, 492] width 12 height 12
click at [204, 494] on input "Specify serving size weight" at bounding box center [205, 492] width 11 height 11
radio input "true"
radio input "false"
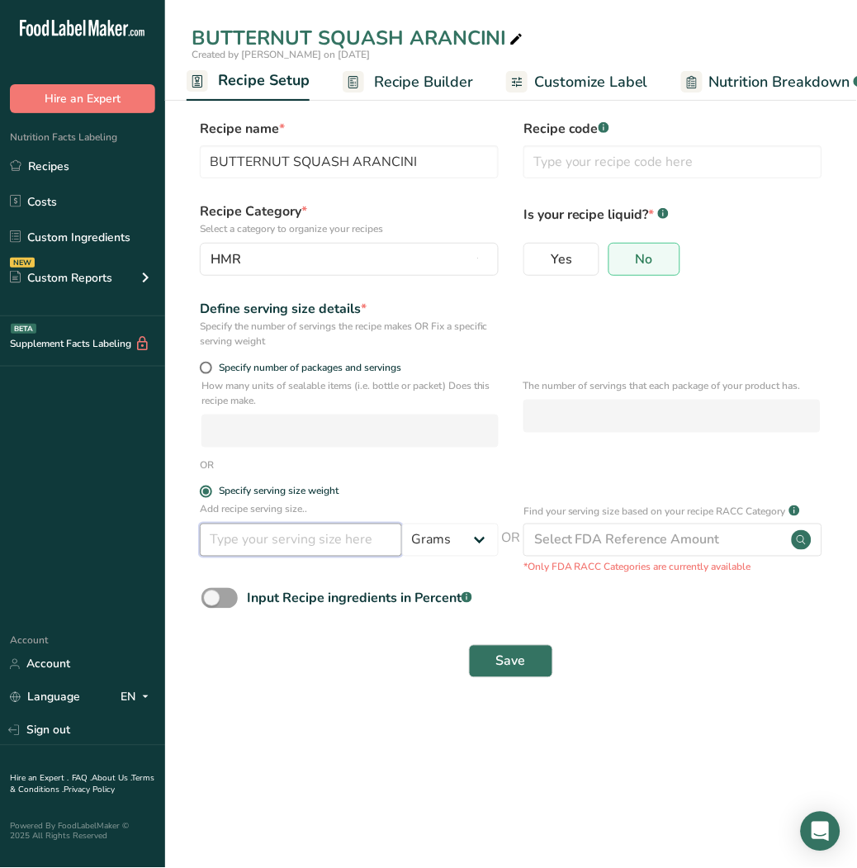
click at [233, 533] on input "number" at bounding box center [301, 540] width 202 height 33
type input "160"
click at [521, 658] on span "Save" at bounding box center [511, 662] width 30 height 20
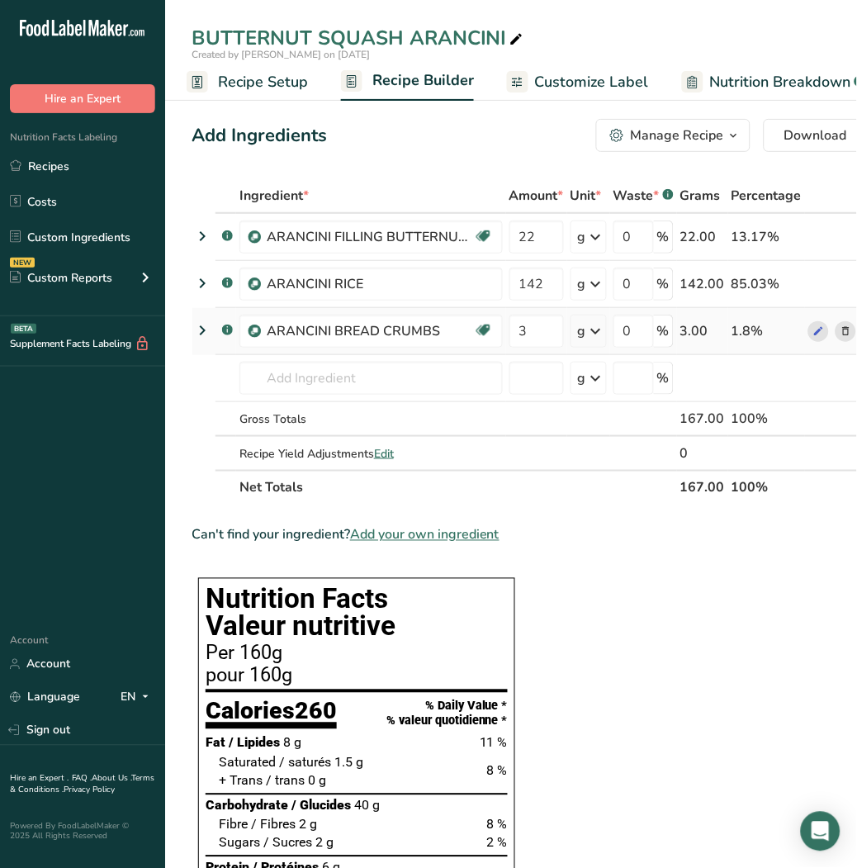
drag, startPoint x: 587, startPoint y: 80, endPoint x: 582, endPoint y: 324, distance: 243.7
click at [587, 80] on span "Customize Label" at bounding box center [592, 82] width 114 height 22
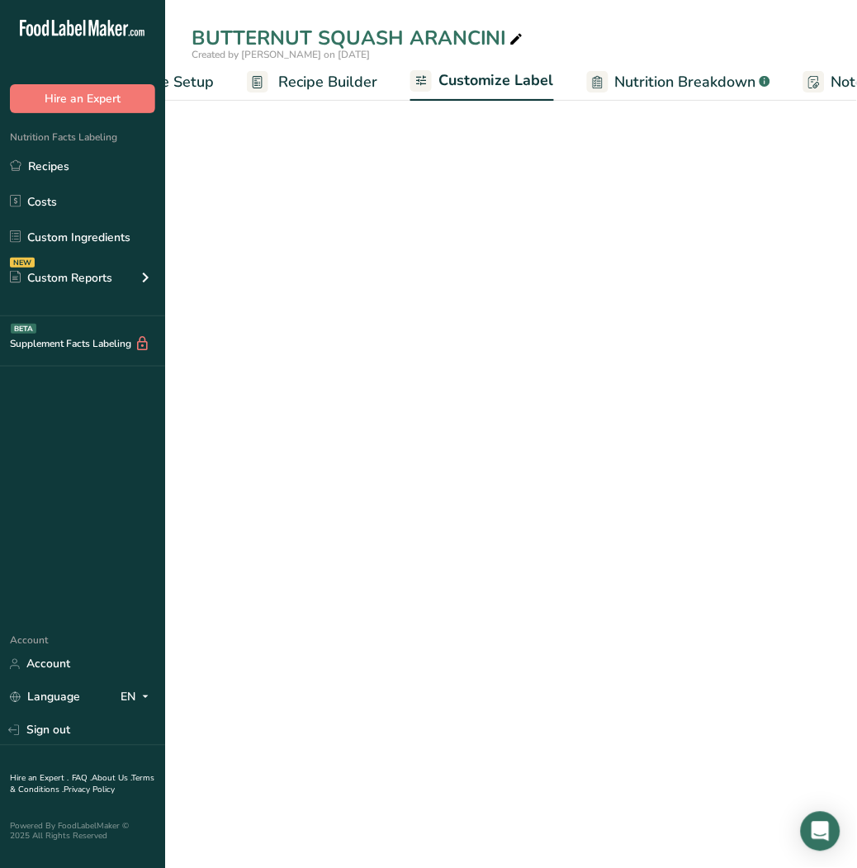
scroll to position [0, 320]
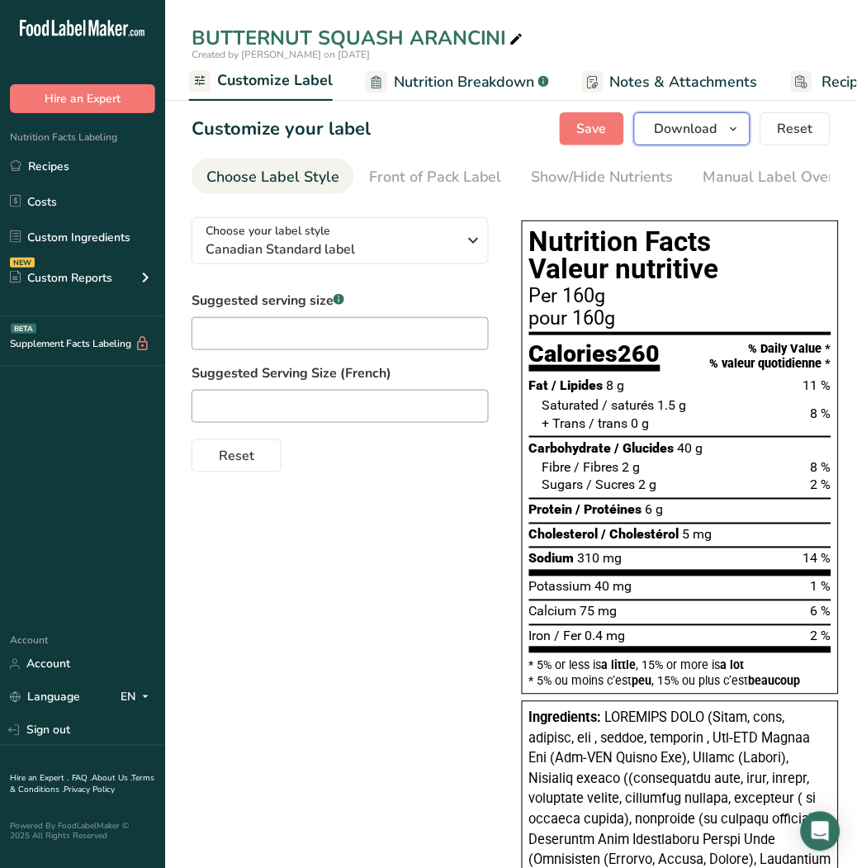
click at [697, 125] on span "Download" at bounding box center [686, 129] width 63 height 20
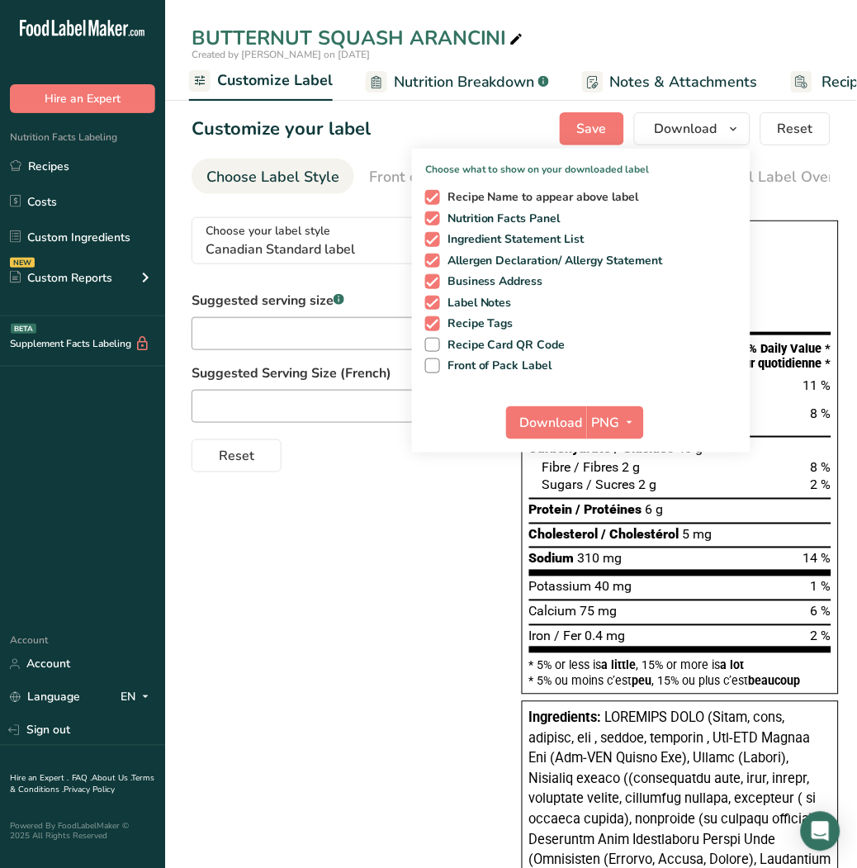
click at [438, 193] on span at bounding box center [432, 197] width 15 height 15
click at [436, 193] on input "Recipe Name to appear above label" at bounding box center [430, 197] width 11 height 11
checkbox input "false"
click at [435, 216] on span at bounding box center [432, 218] width 15 height 15
click at [435, 216] on input "Nutrition Facts Panel" at bounding box center [430, 218] width 11 height 11
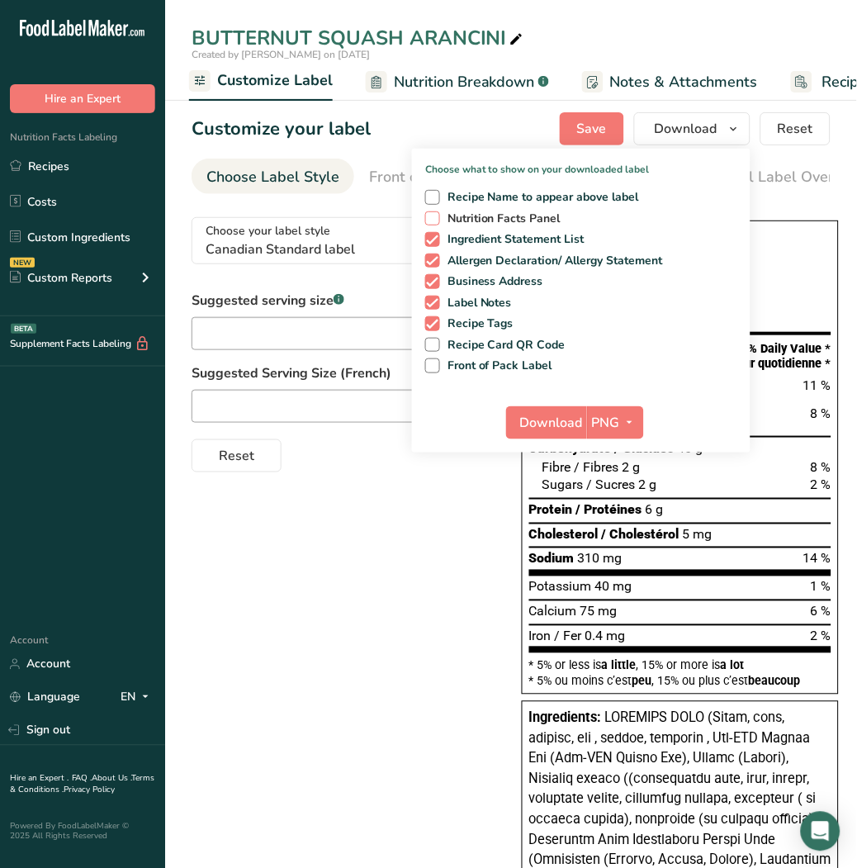
click at [432, 211] on span at bounding box center [432, 218] width 15 height 15
click at [432, 213] on input "Nutrition Facts Panel" at bounding box center [430, 218] width 11 height 11
checkbox input "true"
click at [434, 240] on span at bounding box center [432, 239] width 15 height 15
click at [434, 240] on input "Ingredient Statement List" at bounding box center [430, 239] width 11 height 11
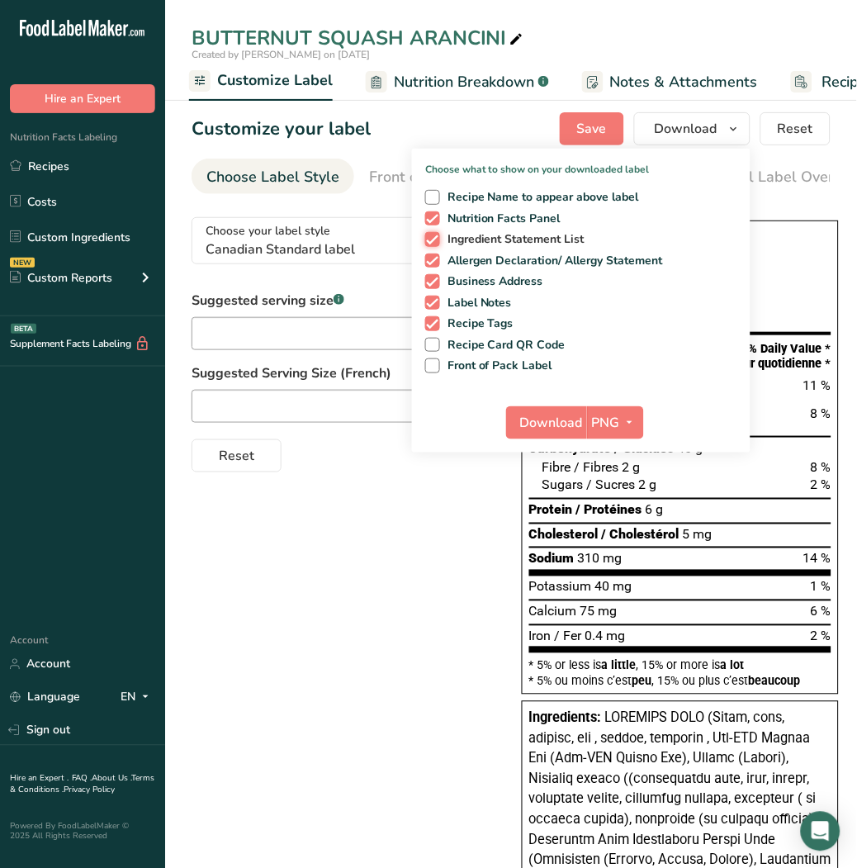
checkbox input "false"
click at [438, 259] on span at bounding box center [432, 261] width 15 height 15
click at [436, 259] on input "Allergen Declaration/ Allergy Statement" at bounding box center [430, 260] width 11 height 11
checkbox input "false"
click at [438, 274] on span at bounding box center [432, 281] width 15 height 15
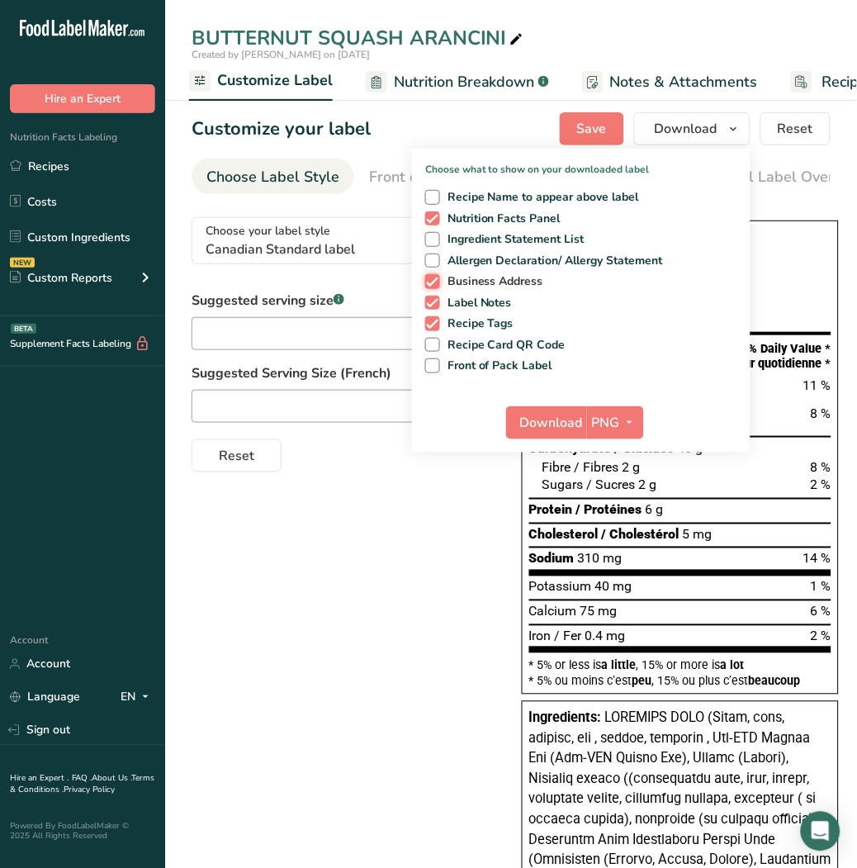
click at [436, 276] on input "Business Address" at bounding box center [430, 281] width 11 height 11
checkbox input "false"
click at [436, 297] on span at bounding box center [432, 303] width 15 height 15
click at [436, 297] on input "Label Notes" at bounding box center [430, 302] width 11 height 11
checkbox input "false"
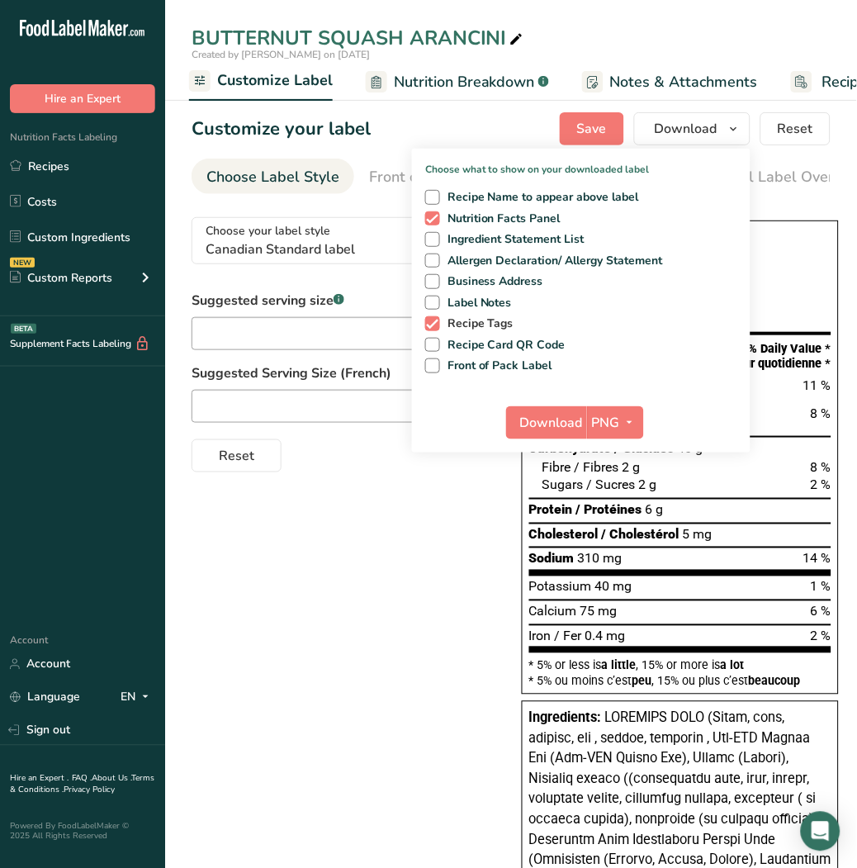
click at [436, 322] on span at bounding box center [432, 323] width 15 height 15
click at [436, 322] on input "Recipe Tags" at bounding box center [430, 323] width 11 height 11
checkbox input "false"
click at [553, 424] on span "Download" at bounding box center [551, 423] width 63 height 20
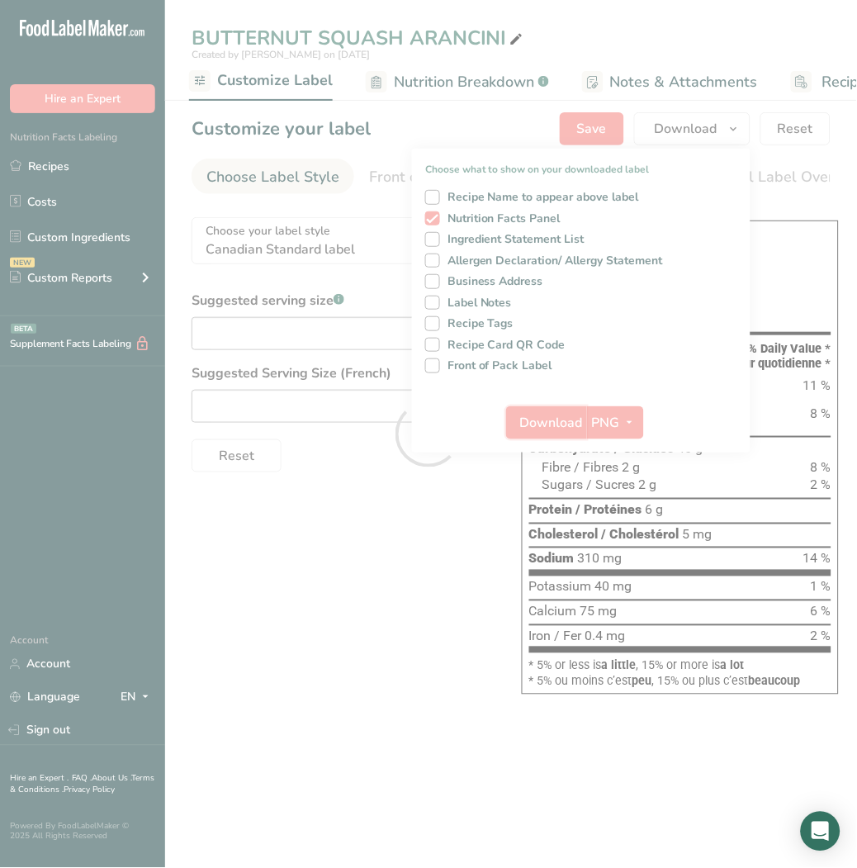
scroll to position [0, 0]
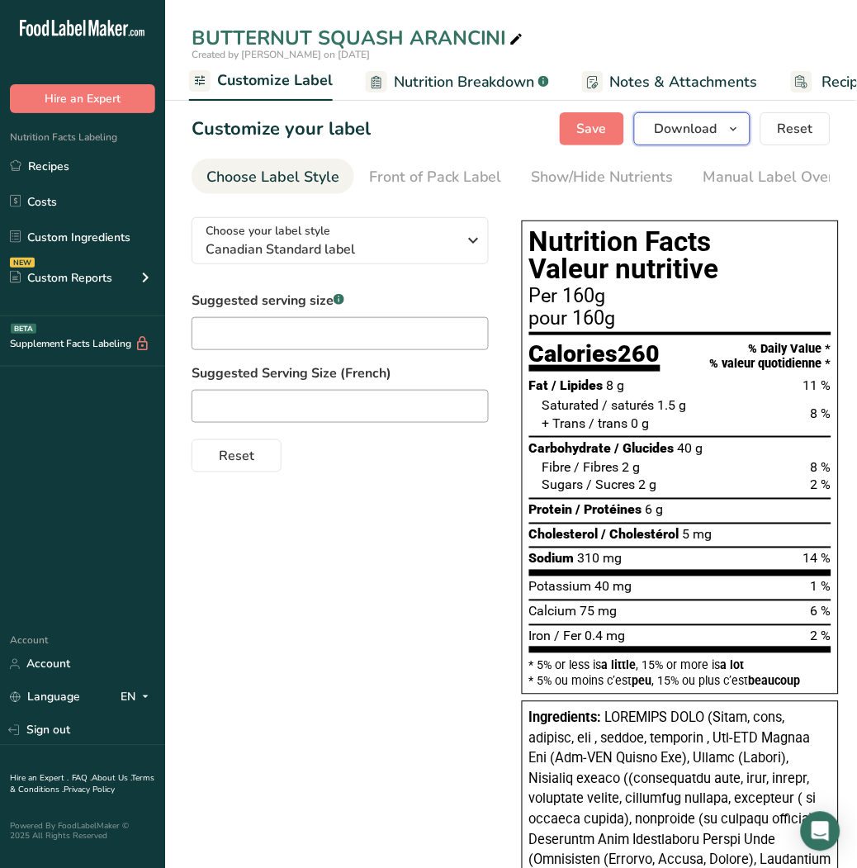
click at [695, 130] on span "Download" at bounding box center [686, 129] width 63 height 20
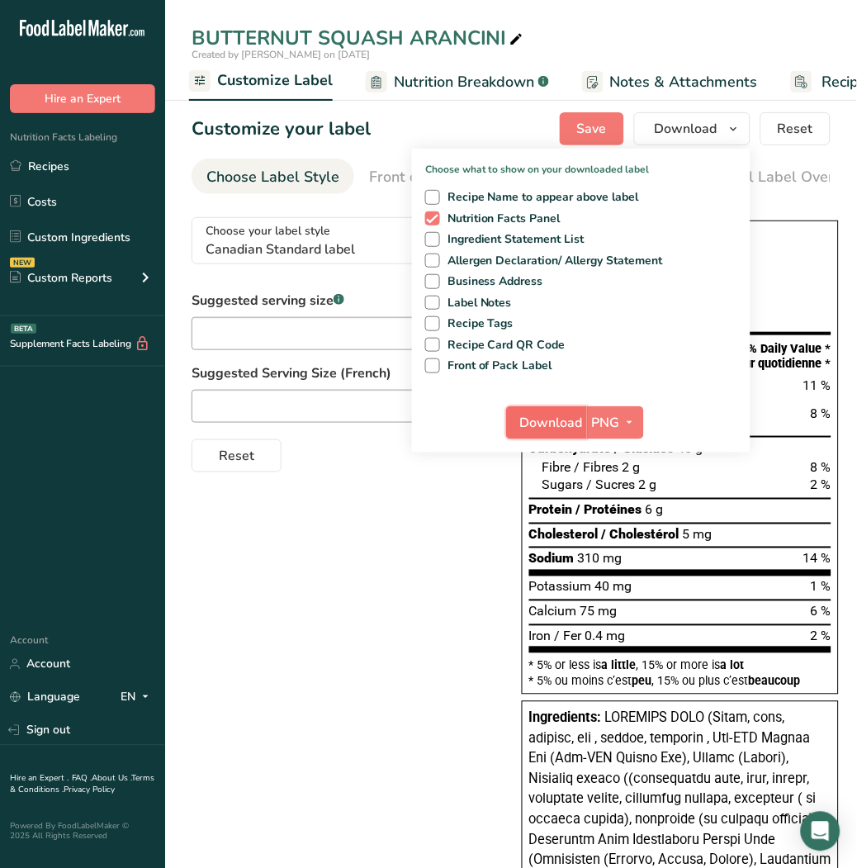
click at [572, 425] on span "Download" at bounding box center [551, 423] width 63 height 20
click at [0, 0] on div at bounding box center [0, 0] width 0 height 0
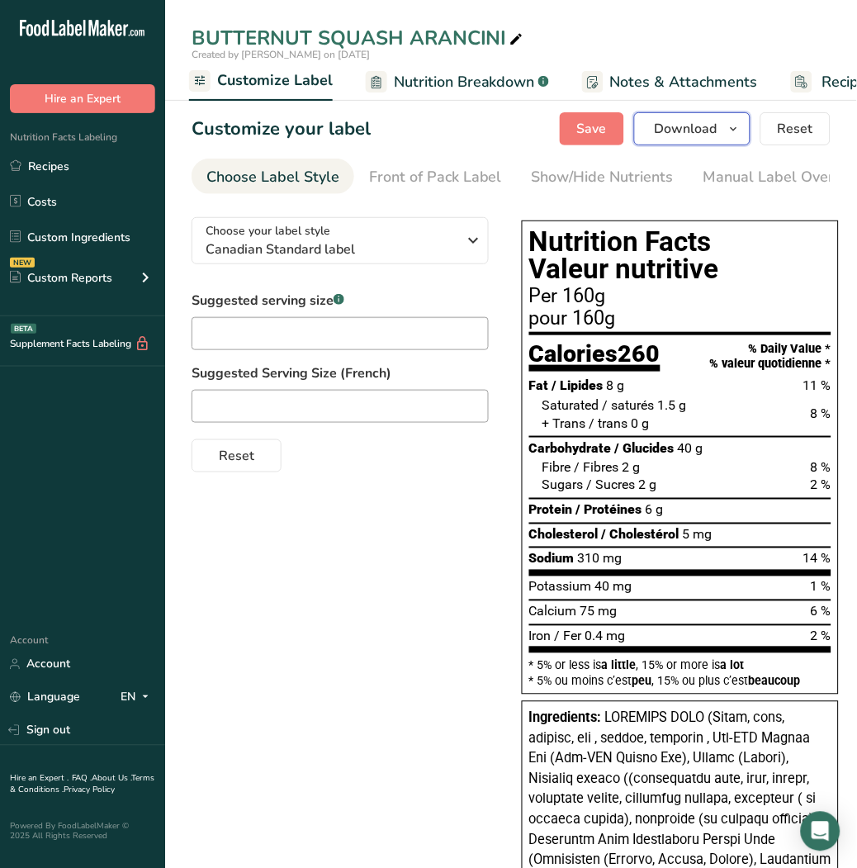
click at [700, 127] on span "Download" at bounding box center [686, 129] width 63 height 20
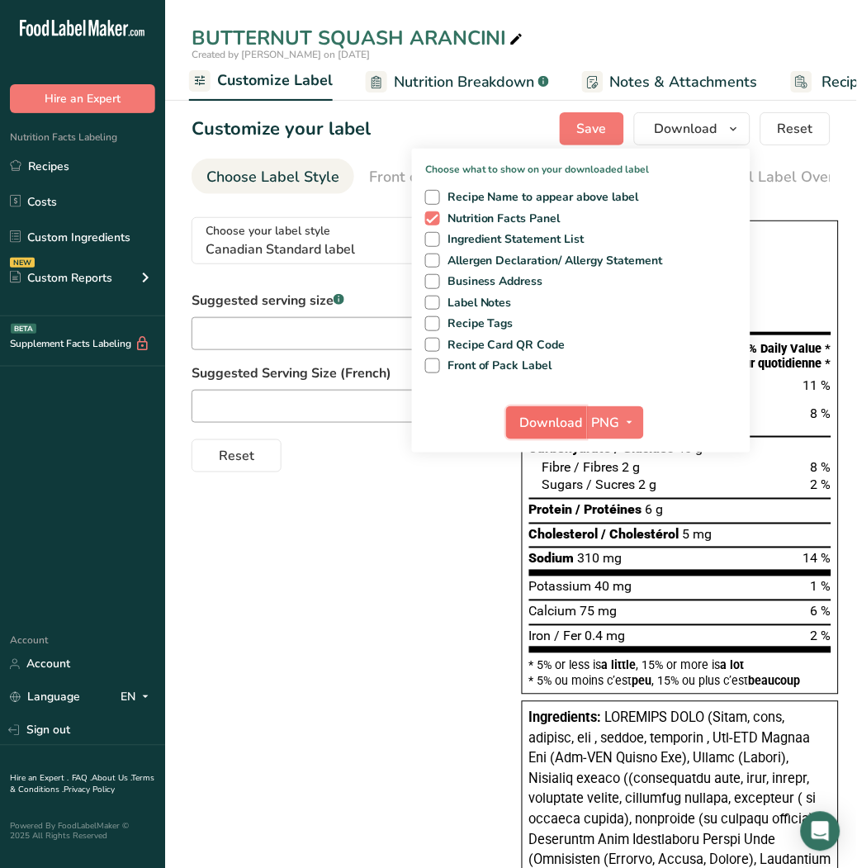
click at [568, 410] on button "Download" at bounding box center [546, 422] width 81 height 33
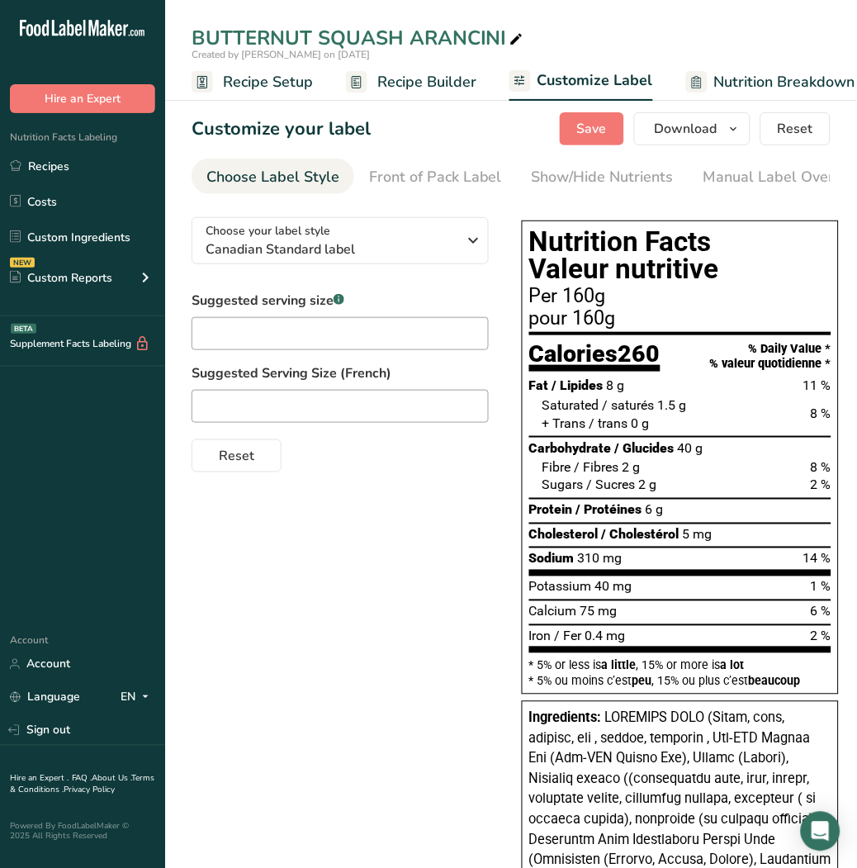
click at [268, 87] on span "Recipe Setup" at bounding box center [268, 82] width 90 height 22
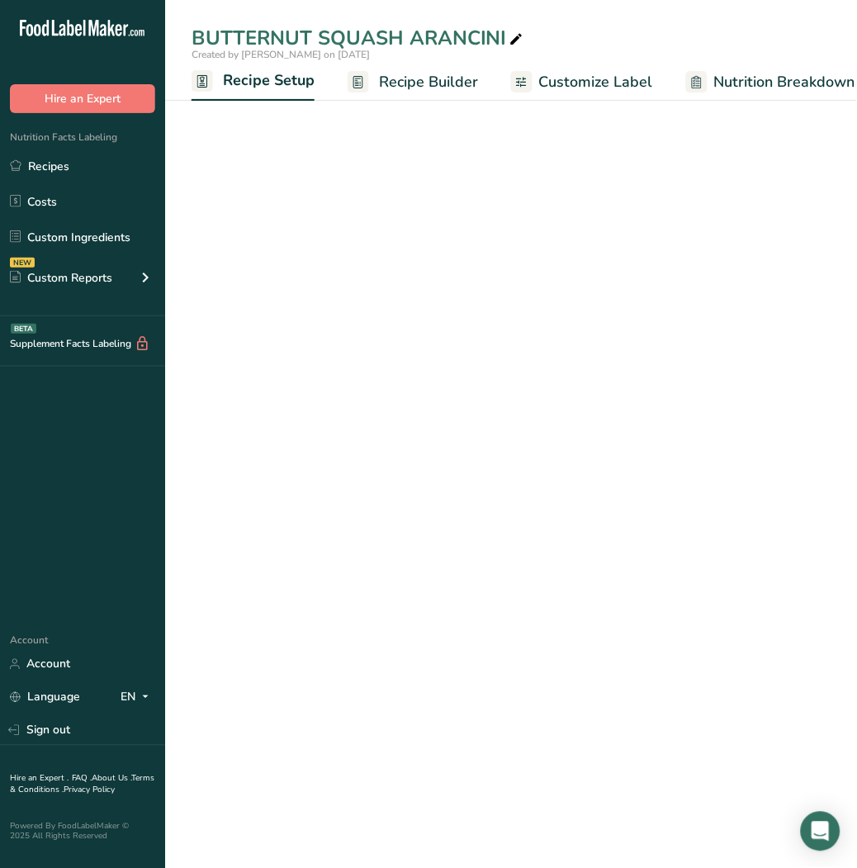
scroll to position [0, 5]
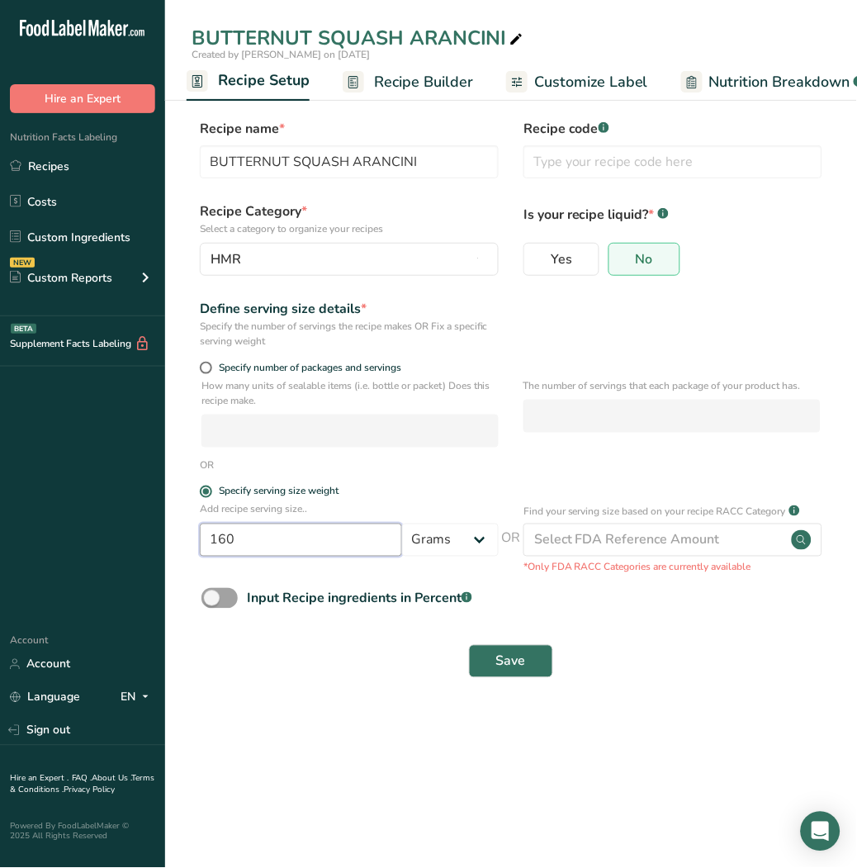
click at [267, 542] on input "160" at bounding box center [301, 540] width 202 height 33
type input "120"
click at [506, 661] on span "Save" at bounding box center [511, 662] width 30 height 20
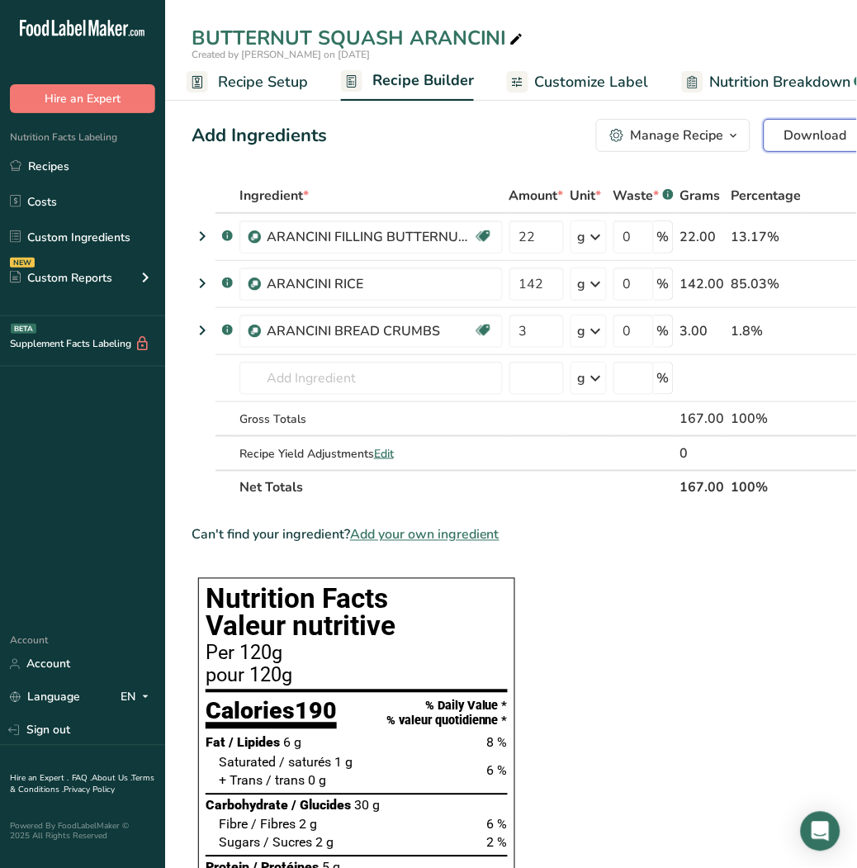
click at [785, 134] on span "Download" at bounding box center [816, 136] width 63 height 20
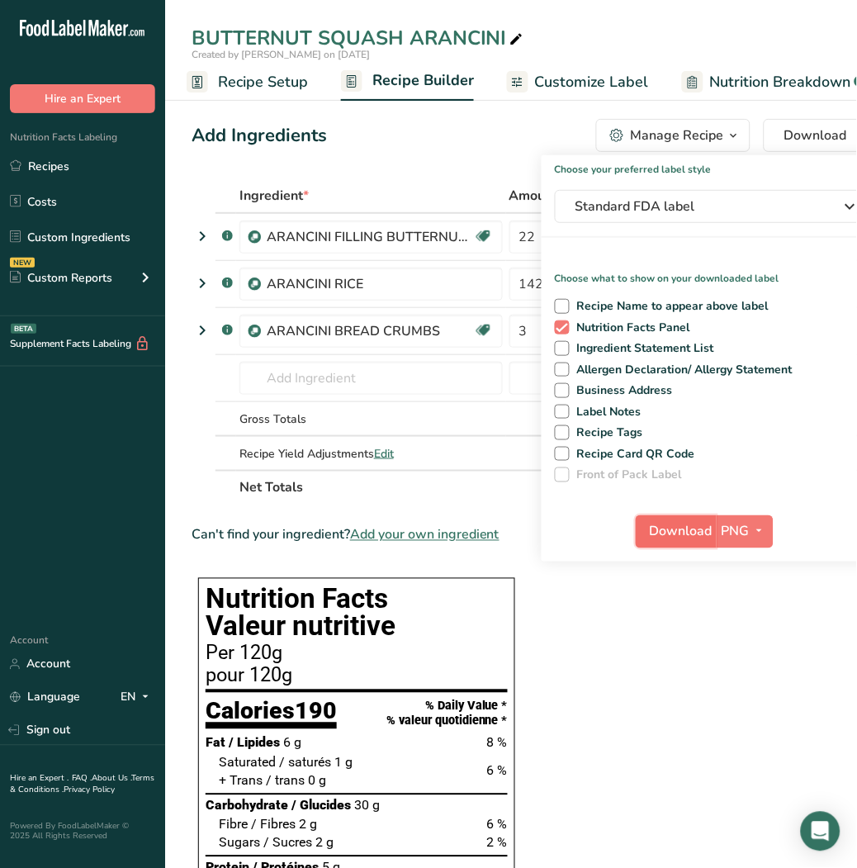
click at [691, 518] on button "Download" at bounding box center [676, 531] width 81 height 33
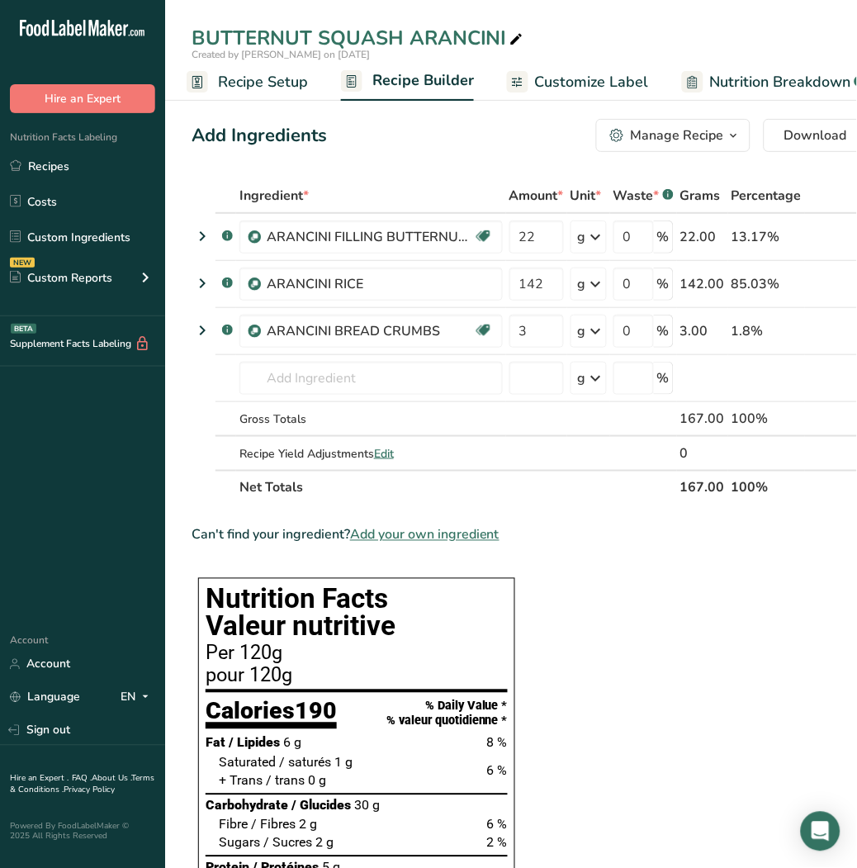
click at [578, 81] on span "Customize Label" at bounding box center [592, 82] width 114 height 22
drag, startPoint x: 578, startPoint y: 81, endPoint x: 669, endPoint y: 310, distance: 246.2
click at [578, 81] on span "Customize Label" at bounding box center [592, 82] width 114 height 22
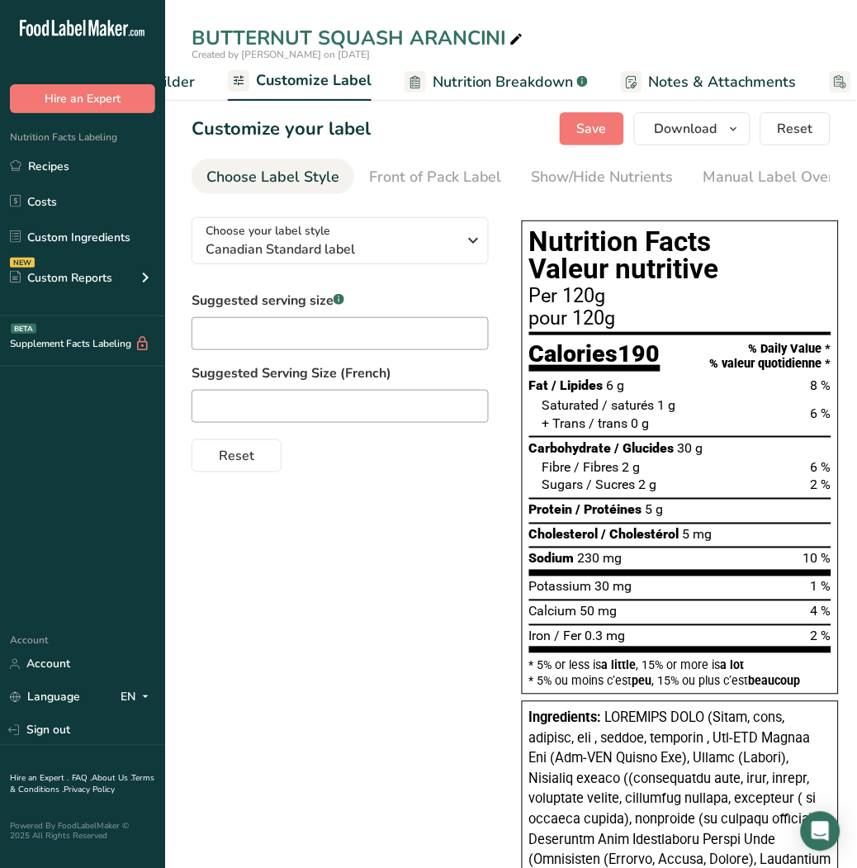
scroll to position [0, 320]
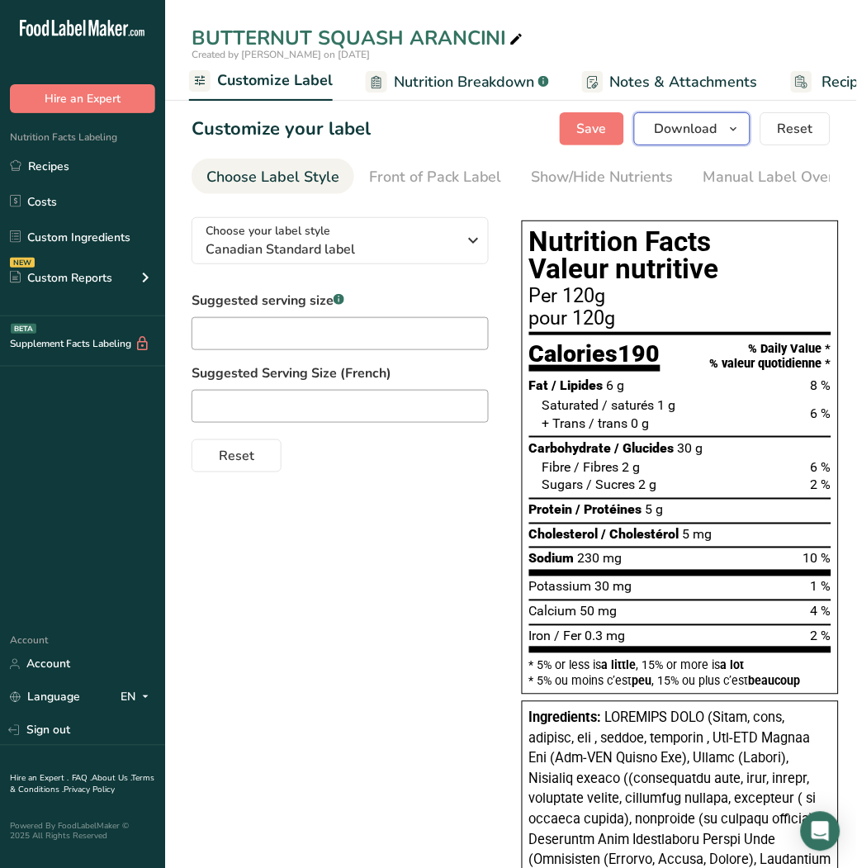
click at [681, 129] on span "Download" at bounding box center [686, 129] width 63 height 20
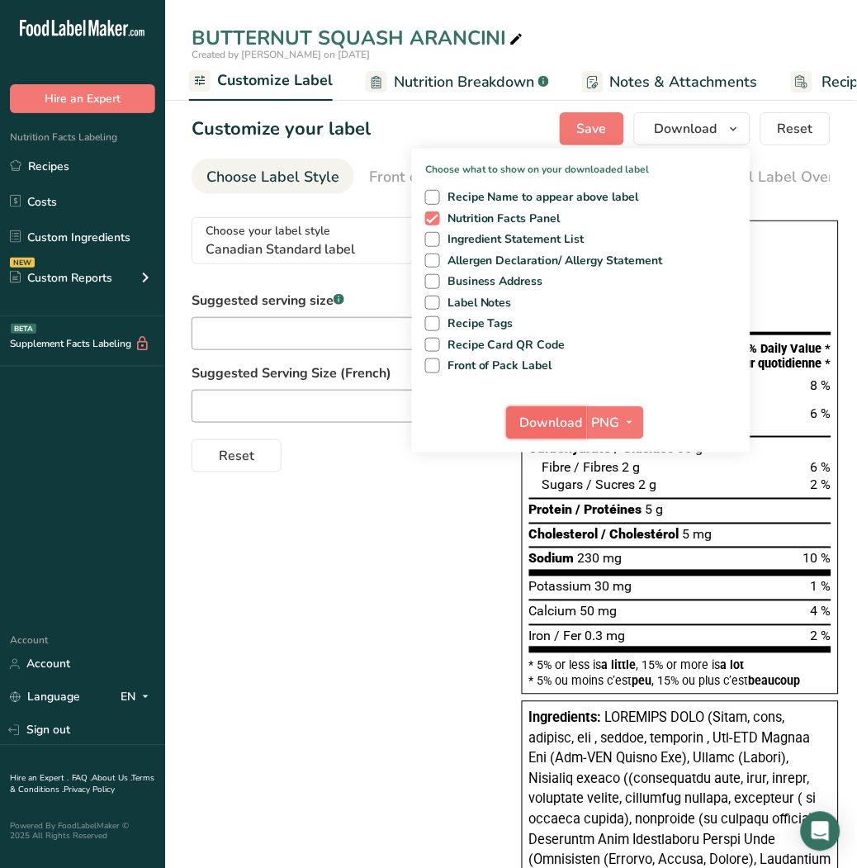
click at [557, 418] on span "Download" at bounding box center [551, 423] width 63 height 20
